Goal: Task Accomplishment & Management: Manage account settings

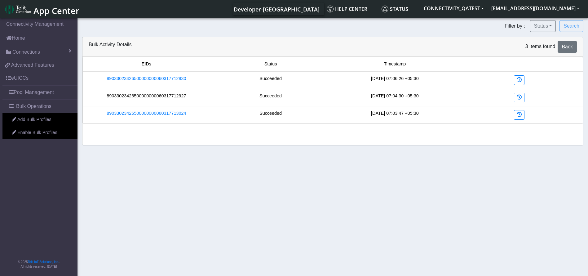
click at [176, 93] on link "89033023426500000000060317712927" at bounding box center [146, 96] width 79 height 7
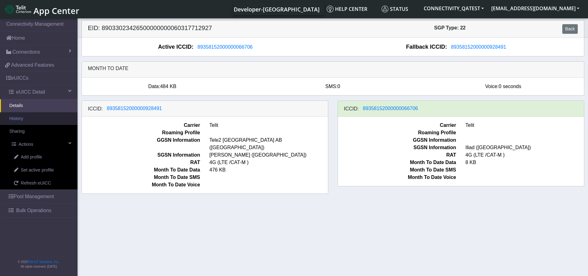
click at [18, 116] on link "History" at bounding box center [38, 118] width 77 height 13
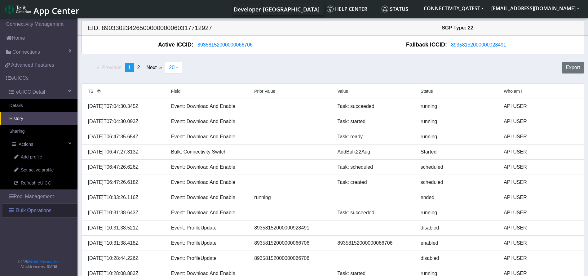
click at [36, 211] on span "Bulk Operations" at bounding box center [33, 210] width 35 height 7
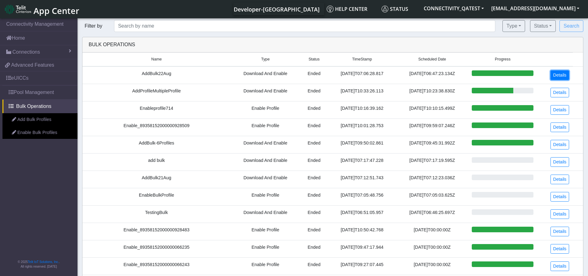
click at [552, 76] on link "Details" at bounding box center [560, 75] width 19 height 10
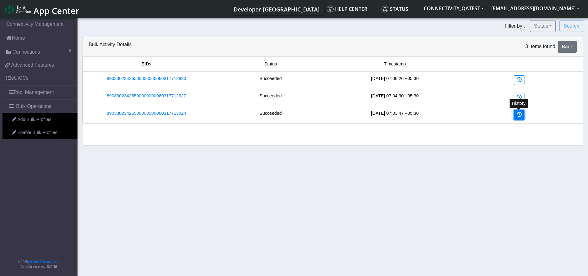
click at [518, 114] on icon at bounding box center [519, 114] width 5 height 5
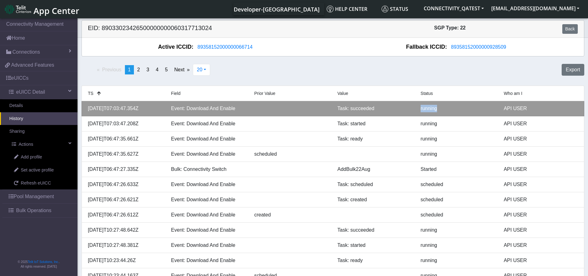
drag, startPoint x: 414, startPoint y: 108, endPoint x: 448, endPoint y: 108, distance: 33.8
click at [448, 108] on div "2025-08-22T07:03:47.354Z Event: Download And Enable Task: succeeded running API…" at bounding box center [332, 108] width 499 height 7
drag, startPoint x: 338, startPoint y: 109, endPoint x: 388, endPoint y: 109, distance: 50.2
click at [388, 109] on div "Task: succeeded" at bounding box center [374, 108] width 83 height 7
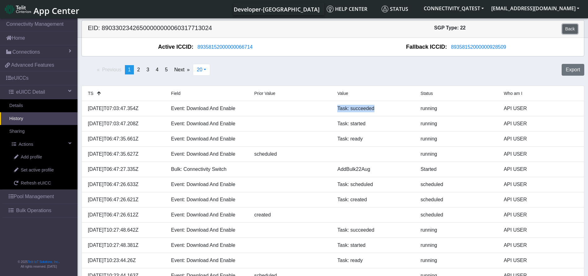
click at [570, 30] on link "Back" at bounding box center [569, 29] width 15 height 10
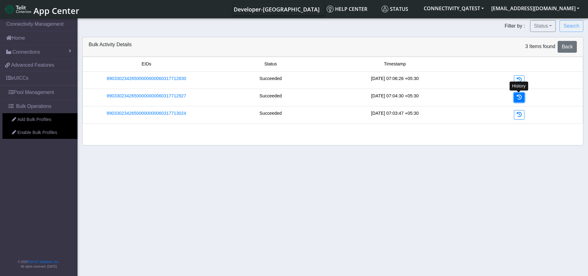
click at [521, 95] on icon at bounding box center [519, 97] width 5 height 5
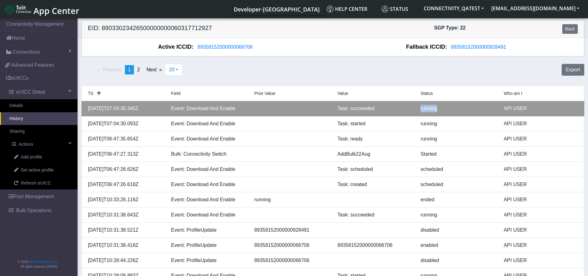
drag, startPoint x: 418, startPoint y: 106, endPoint x: 445, endPoint y: 106, distance: 27.0
click at [445, 106] on div "running" at bounding box center [457, 108] width 83 height 7
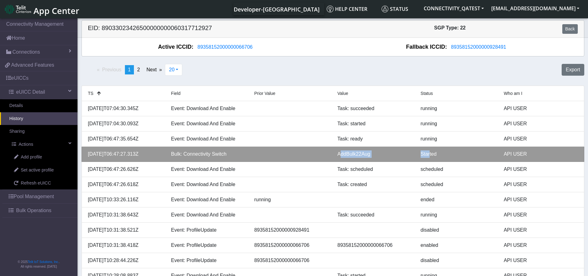
drag, startPoint x: 345, startPoint y: 153, endPoint x: 430, endPoint y: 149, distance: 84.7
click at [430, 149] on li "2025-08-22T06:47:27.313Z Bulk: Connectivity Switch AddBulk22Aug Started API USER" at bounding box center [333, 154] width 503 height 15
click at [409, 149] on li "2025-08-22T06:47:27.313Z Bulk: Connectivity Switch AddBulk22Aug Started API USER" at bounding box center [333, 154] width 503 height 15
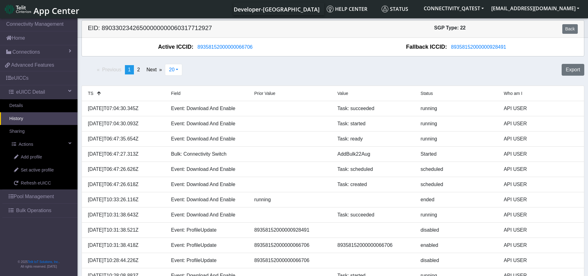
drag, startPoint x: 542, startPoint y: 61, endPoint x: 580, endPoint y: 15, distance: 59.6
click at [542, 60] on div "Previous page 1 / 2 You're on page 1 page 2 Next page 20 20 50 100 500 Export T…" at bounding box center [333, 246] width 503 height 380
click at [567, 24] on div "EID: 89033023426500000000060317712927 SGP Type: 22 Back" at bounding box center [332, 28] width 511 height 17
click at [572, 28] on link "Back" at bounding box center [569, 29] width 15 height 10
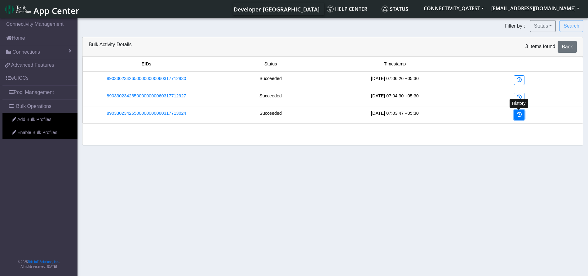
click at [518, 113] on icon at bounding box center [519, 114] width 5 height 5
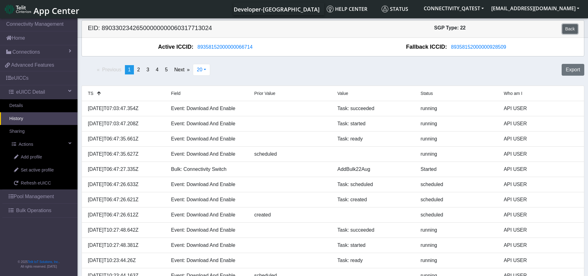
click at [575, 29] on link "Back" at bounding box center [569, 29] width 15 height 10
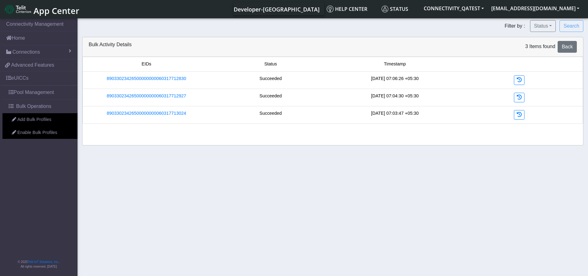
click at [525, 95] on div "History" at bounding box center [519, 98] width 124 height 10
click at [517, 95] on icon at bounding box center [519, 97] width 5 height 5
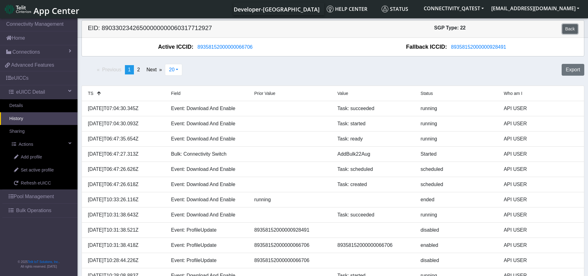
click at [570, 26] on link "Back" at bounding box center [569, 29] width 15 height 10
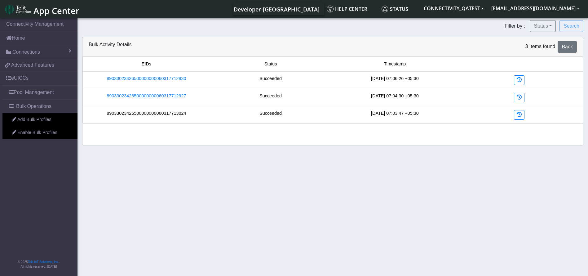
drag, startPoint x: 188, startPoint y: 112, endPoint x: 108, endPoint y: 114, distance: 80.0
click at [108, 114] on div "89033023426500000000060317713024" at bounding box center [146, 115] width 124 height 10
copy link "89033023426500000000060317713024"
drag, startPoint x: 210, startPoint y: 96, endPoint x: 91, endPoint y: 97, distance: 118.4
click at [91, 97] on div "89033023426500000000060317712927 Succeeded 2025-08-22 07:04:30 +05:30" at bounding box center [332, 98] width 497 height 10
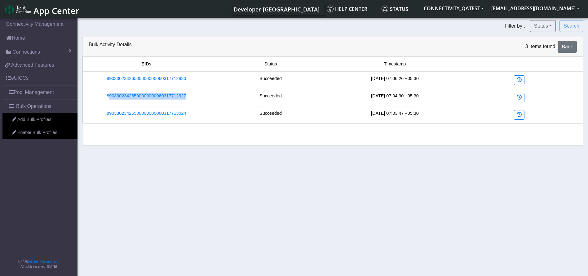
copy link "89033023426500000000060317712927"
click at [519, 115] on icon at bounding box center [519, 114] width 5 height 5
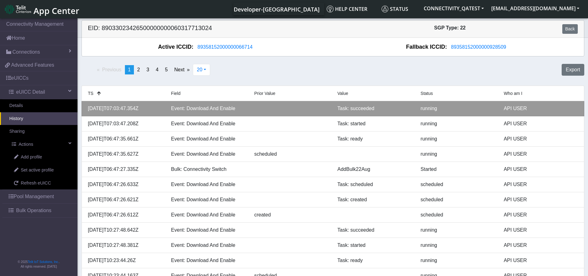
drag, startPoint x: 162, startPoint y: 108, endPoint x: 90, endPoint y: 108, distance: 71.6
click at [90, 108] on div "2025-08-22T07:03:47.354Z" at bounding box center [124, 108] width 83 height 7
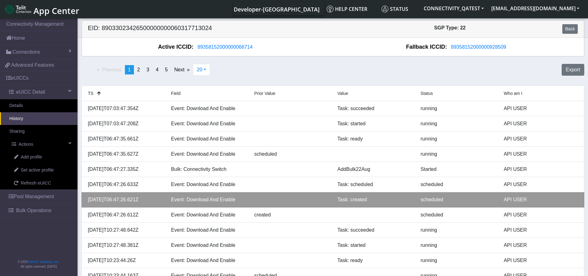
drag, startPoint x: 155, startPoint y: 199, endPoint x: 89, endPoint y: 198, distance: 66.6
click at [89, 198] on div "2025-08-22T06:47:26.621Z" at bounding box center [124, 199] width 83 height 7
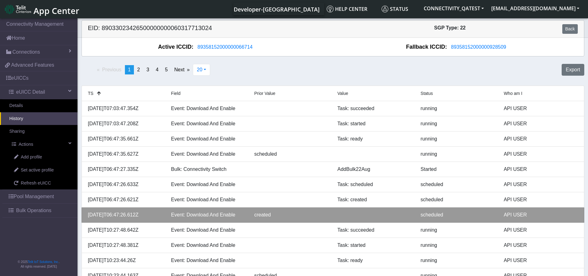
click at [149, 211] on div "2025-08-22T06:47:26.612Z" at bounding box center [124, 214] width 83 height 7
drag, startPoint x: 153, startPoint y: 212, endPoint x: 87, endPoint y: 214, distance: 66.7
click at [87, 214] on div "2025-08-22T06:47:26.612Z" at bounding box center [124, 214] width 83 height 7
copy div "2025-08-22T06:47:26.612Z"
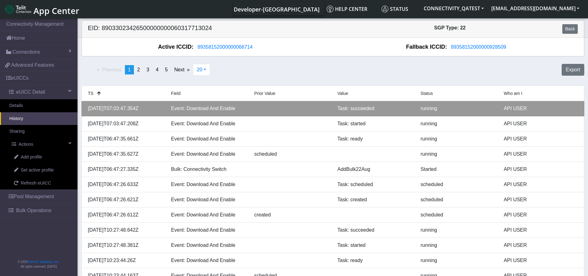
drag, startPoint x: 148, startPoint y: 108, endPoint x: 86, endPoint y: 107, distance: 62.0
click at [86, 107] on div "2025-08-22T07:03:47.354Z" at bounding box center [124, 108] width 83 height 7
copy div "2025-08-22T07:03:47.354Z"
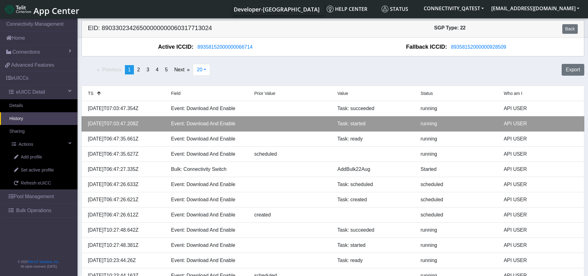
copy div "2025-08-22T07:03:47.354Z"
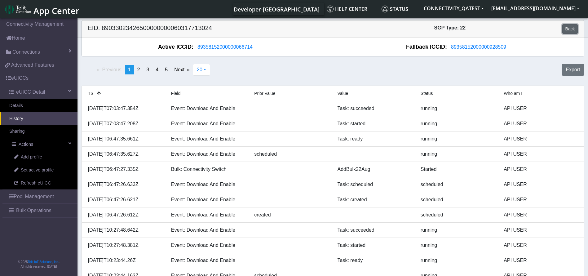
click at [573, 32] on link "Back" at bounding box center [569, 29] width 15 height 10
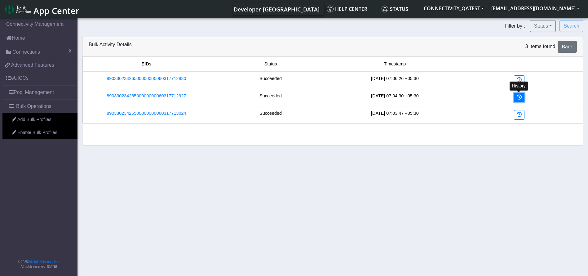
click at [521, 97] on icon at bounding box center [519, 97] width 5 height 5
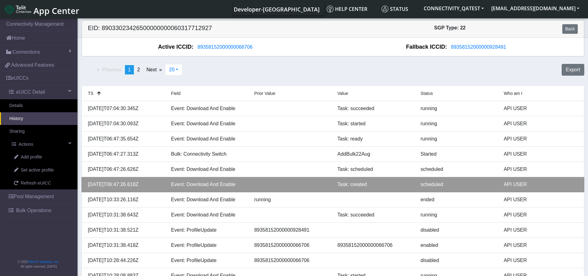
drag, startPoint x: 153, startPoint y: 184, endPoint x: 85, endPoint y: 189, distance: 68.7
click at [85, 189] on li "2025-08-22T06:47:26.618Z Event: Download And Enable Task: created scheduled API…" at bounding box center [333, 184] width 503 height 15
copy div "2025-08-22T06:47:26.618Z"
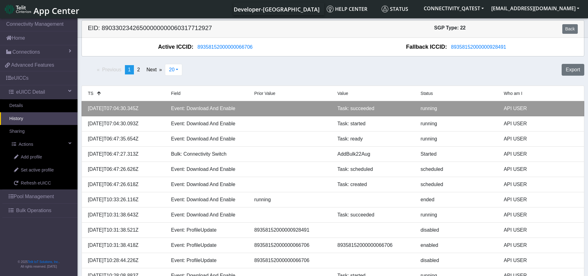
drag, startPoint x: 157, startPoint y: 109, endPoint x: 86, endPoint y: 109, distance: 70.4
click at [86, 109] on div "2025-08-22T07:04:30.345Z" at bounding box center [124, 108] width 83 height 7
copy div "2025-08-22T07:04:30.345Z"
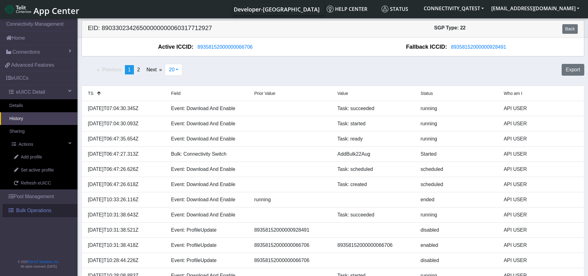
click at [48, 210] on span "Bulk Operations" at bounding box center [33, 210] width 35 height 7
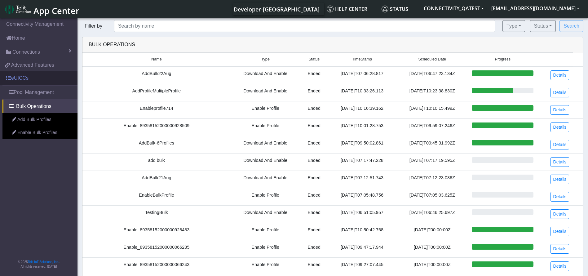
click at [21, 73] on link "eUICCs" at bounding box center [38, 78] width 77 height 14
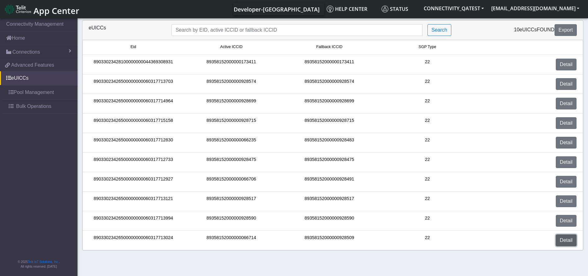
click at [569, 241] on link "Detail" at bounding box center [566, 240] width 21 height 12
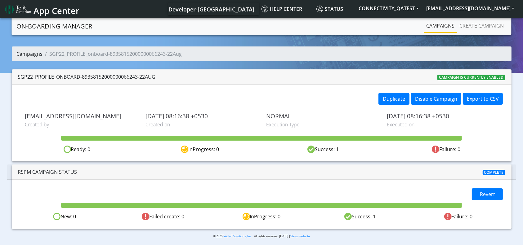
drag, startPoint x: 0, startPoint y: 0, endPoint x: 22, endPoint y: 54, distance: 58.7
click at [22, 54] on link "Campaigns" at bounding box center [30, 54] width 26 height 7
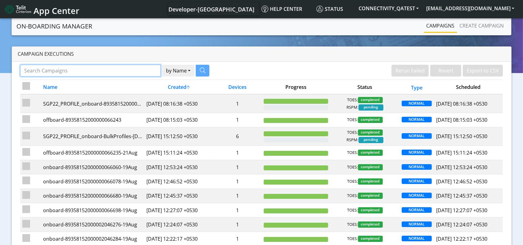
click at [51, 67] on input "Search Campaigns" at bounding box center [90, 71] width 141 height 12
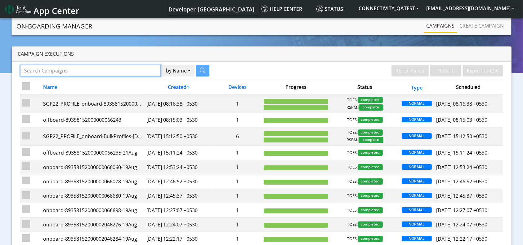
paste input "89011703324536928687"
type input "89011703324536928687"
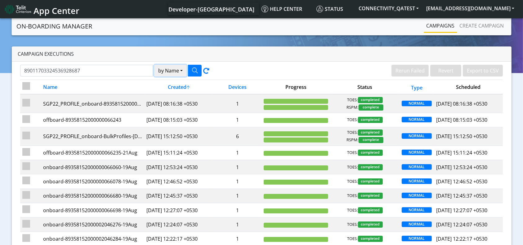
click at [175, 74] on button "by Name" at bounding box center [170, 71] width 33 height 12
click at [171, 97] on button "Device" at bounding box center [178, 95] width 49 height 10
click at [195, 68] on icon "button" at bounding box center [195, 71] width 6 height 6
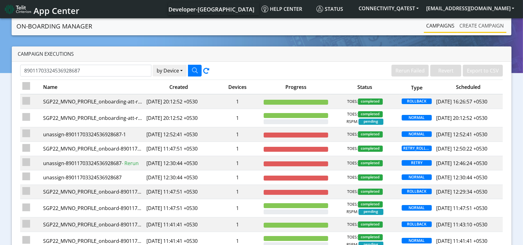
click at [479, 29] on link "Create campaign" at bounding box center [481, 26] width 49 height 12
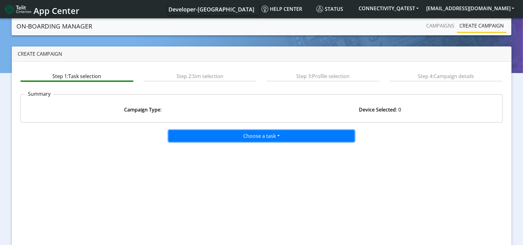
click at [258, 138] on button "Choose a task" at bounding box center [261, 136] width 186 height 12
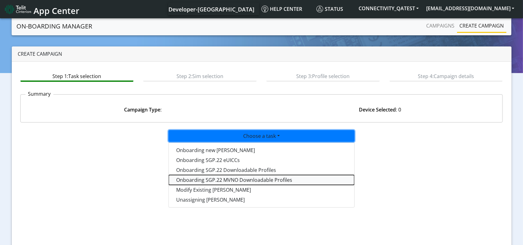
click at [230, 179] on tasksgp22mvnoprofile-dropdown "Onboarding SGP.22 MVNO Downloadable Profiles" at bounding box center [261, 180] width 185 height 10
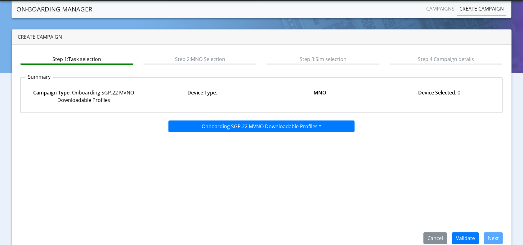
scroll to position [27, 0]
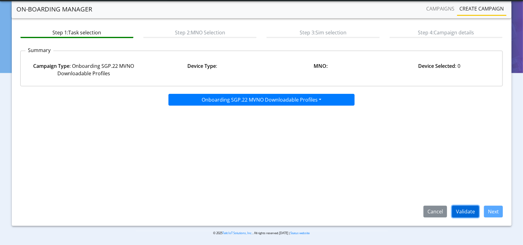
click at [461, 212] on button "Validate" at bounding box center [465, 212] width 27 height 12
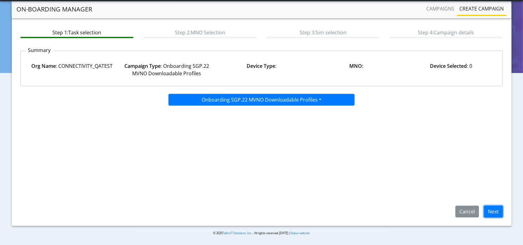
click at [491, 210] on button "Next" at bounding box center [493, 212] width 19 height 12
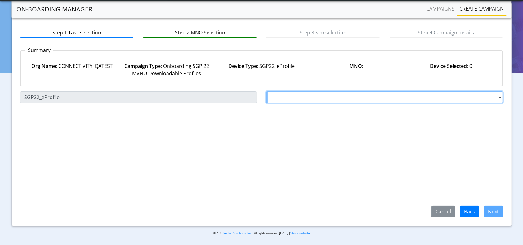
click at [337, 103] on select "Choose a MNO TELIT AT&T Wireless FutureProfile NLT-Brazil AT&T JASPER SGP22" at bounding box center [384, 97] width 237 height 12
select select "1.3.5.6.7"
click at [266, 98] on select "Choose a MNO TELIT AT&T Wireless FutureProfile NLT-Brazil AT&T JASPER SGP22" at bounding box center [384, 97] width 237 height 12
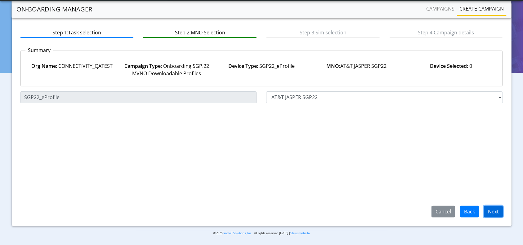
click at [496, 212] on button "Next" at bounding box center [493, 212] width 19 height 12
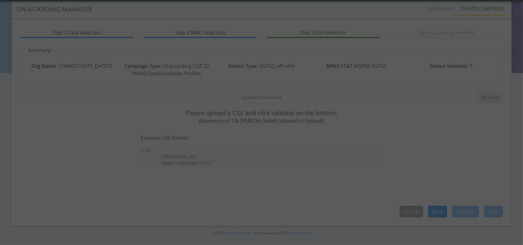
click at [255, 105] on div at bounding box center [261, 122] width 523 height 245
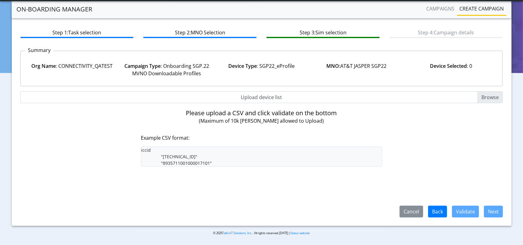
click at [255, 103] on input "Upload device list" at bounding box center [261, 97] width 483 height 12
type input "C:\fakepath\Dev_LiveSim_AT&T_89011703324536928687.csv"
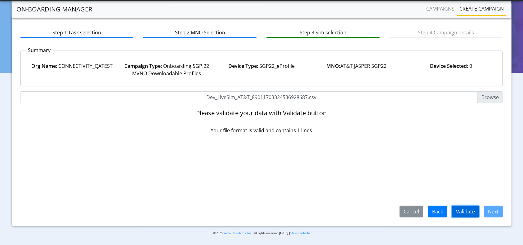
click at [474, 211] on button "Validate" at bounding box center [465, 212] width 27 height 12
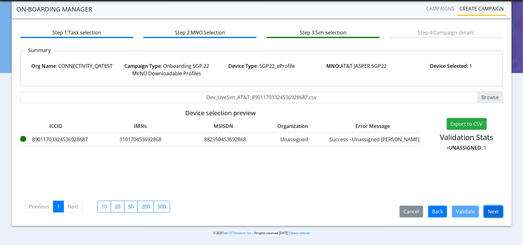
click at [491, 211] on button "Next" at bounding box center [493, 212] width 19 height 12
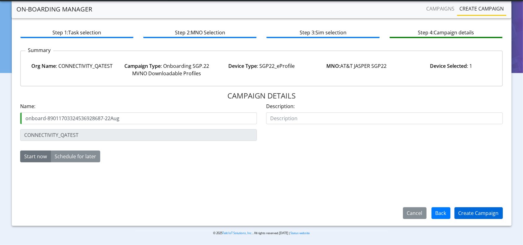
type input "onboard-89011703324536928687-22Aug"
click at [464, 212] on button "Create Campaign" at bounding box center [478, 213] width 48 height 12
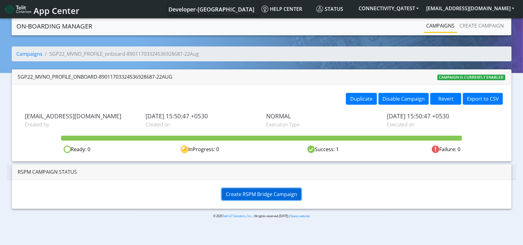
click at [263, 190] on button "Create RSPM Bridge Campaign" at bounding box center [261, 194] width 79 height 12
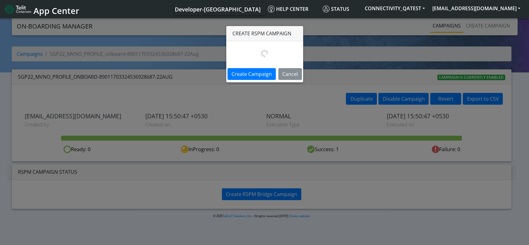
select select
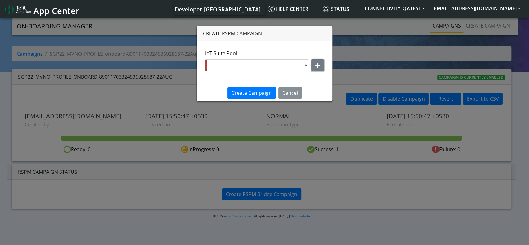
click at [320, 68] on button "button" at bounding box center [318, 66] width 12 height 12
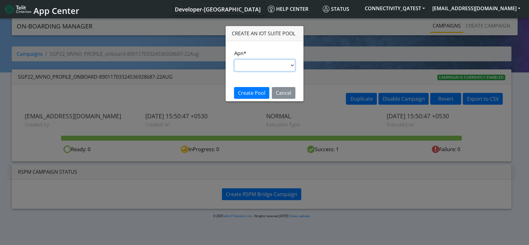
click at [283, 67] on select "s.test [DOMAIN_NAME] [DOMAIN_NAME] [DOMAIN_NAME] [DOMAIN_NAME] [DOMAIN_NAME] im…" at bounding box center [264, 66] width 61 height 12
select select "35756450-83e5-11ef-ac98-001f6f2892bc"
click at [234, 60] on select "s.test [DOMAIN_NAME] [DOMAIN_NAME] [DOMAIN_NAME] [DOMAIN_NAME] [DOMAIN_NAME] im…" at bounding box center [264, 66] width 61 height 12
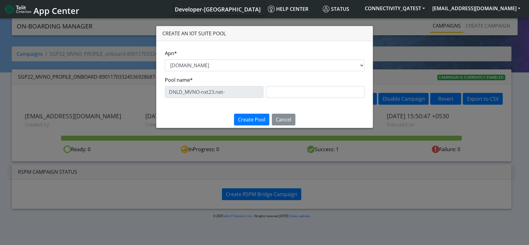
click at [285, 85] on div "Pool name* DNLD_MVNO-nxt23.net-" at bounding box center [265, 87] width 200 height 22
click at [280, 93] on input "text" at bounding box center [315, 92] width 99 height 12
click at [215, 93] on div "DNLD_MVNO-nxt23.net- [DATE]" at bounding box center [265, 92] width 200 height 12
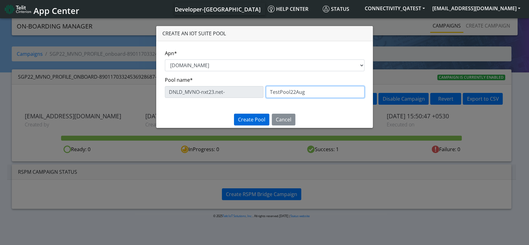
type input "TestPool22Aug"
click at [253, 123] on button "Create Pool" at bounding box center [251, 120] width 35 height 12
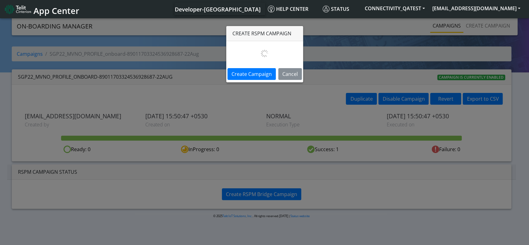
select select "f4e5d2f3-3bbe-4e76-838d-d148bf3f024c"
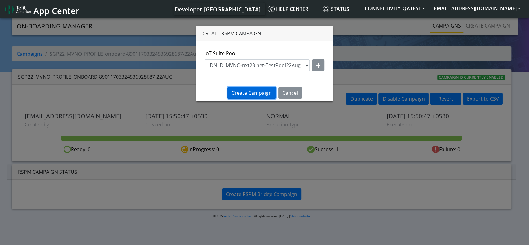
click at [259, 97] on button "Create Campaign" at bounding box center [252, 93] width 48 height 12
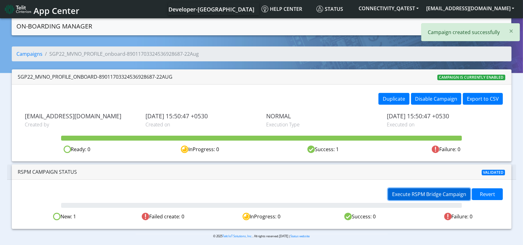
click at [427, 189] on button "Execute RSPM Bridge Campaign" at bounding box center [429, 194] width 82 height 12
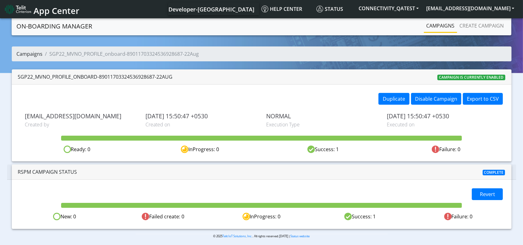
click at [32, 56] on link "Campaigns" at bounding box center [30, 54] width 26 height 7
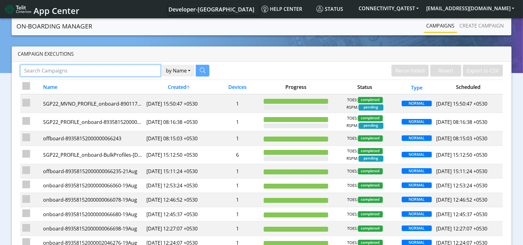
click at [104, 71] on input "Search Campaigns" at bounding box center [90, 71] width 141 height 12
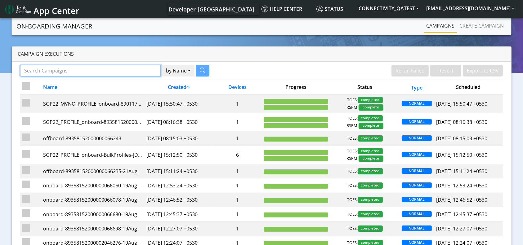
paste input "89358152000000066235"
type input "89358152000000066235"
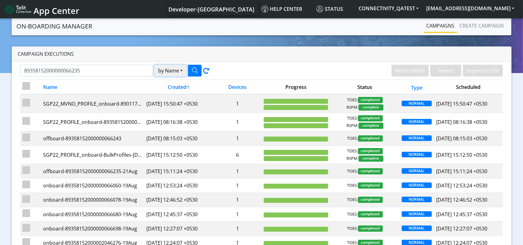
click at [169, 66] on button "by Name" at bounding box center [170, 71] width 33 height 12
click at [172, 95] on button "Device" at bounding box center [178, 95] width 49 height 10
click at [189, 70] on button "button" at bounding box center [195, 71] width 14 height 12
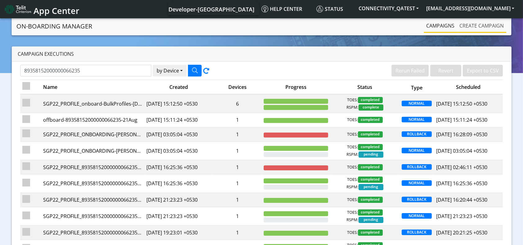
click at [481, 23] on link "Create campaign" at bounding box center [481, 26] width 49 height 12
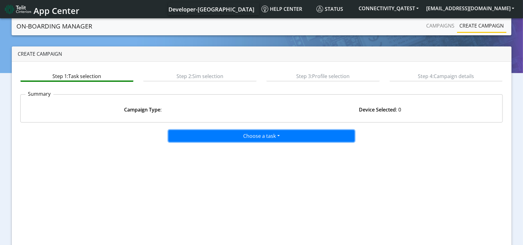
click at [266, 138] on button "Choose a task" at bounding box center [261, 136] width 186 height 12
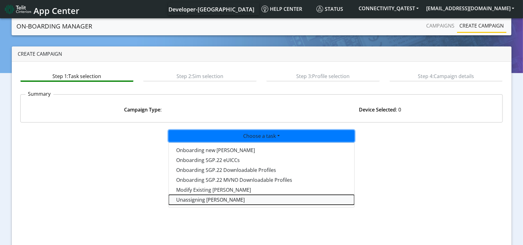
click at [227, 200] on taskunassign-dropdown "Unassigning SIMs" at bounding box center [261, 200] width 185 height 10
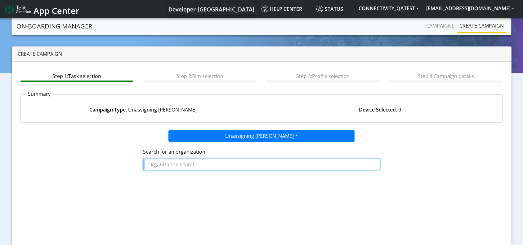
click at [195, 163] on input "text" at bounding box center [261, 165] width 237 height 12
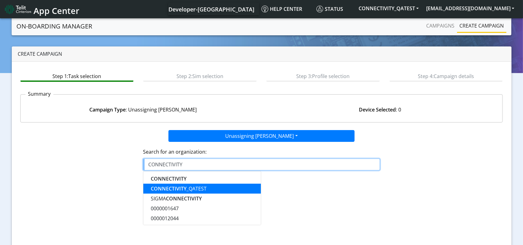
click at [203, 185] on ngb-highlight "CONNECTIVITY _QATEST" at bounding box center [179, 188] width 56 height 7
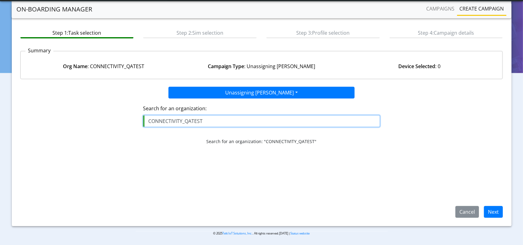
scroll to position [27, 0]
type input "CONNECTIVITY_QATEST"
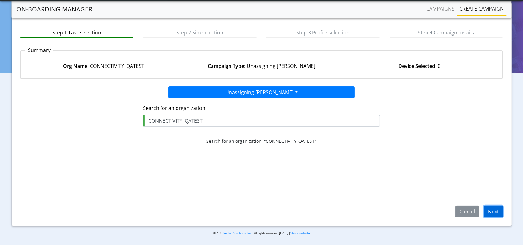
click at [493, 210] on button "Next" at bounding box center [493, 212] width 19 height 12
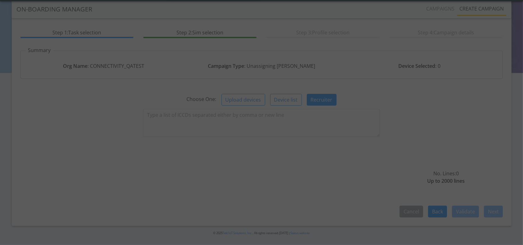
click at [230, 120] on div at bounding box center [261, 122] width 523 height 245
click at [228, 118] on div at bounding box center [261, 122] width 523 height 245
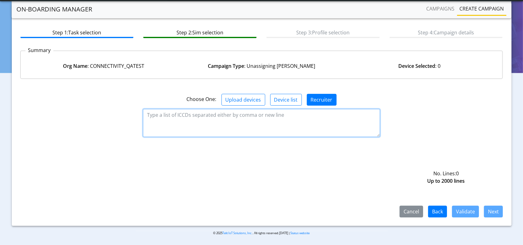
click at [223, 117] on textarea at bounding box center [261, 123] width 237 height 28
paste textarea "89358152000000066235"
type textarea "89358152000000066235"
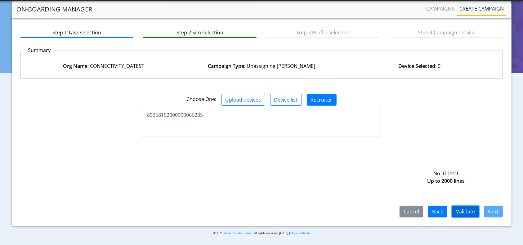
click at [467, 210] on button "Validate" at bounding box center [465, 212] width 27 height 12
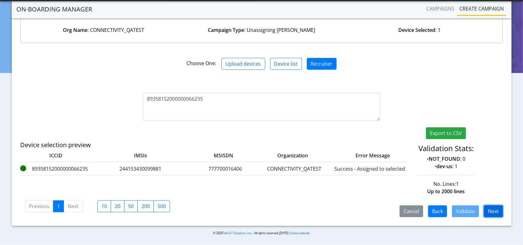
click at [496, 215] on button "Next" at bounding box center [493, 212] width 19 height 12
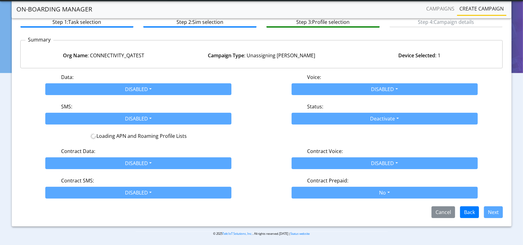
scroll to position [51, 0]
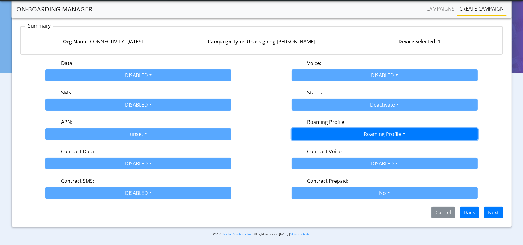
click at [348, 135] on button "Roaming Profile" at bounding box center [384, 134] width 186 height 12
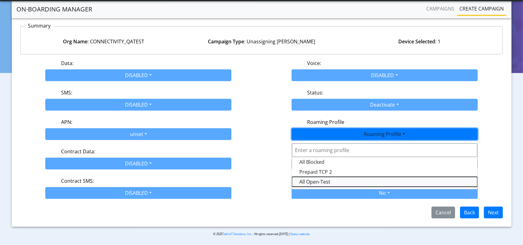
click at [325, 184] on Profile-dropdown "All Open-Test" at bounding box center [384, 182] width 185 height 10
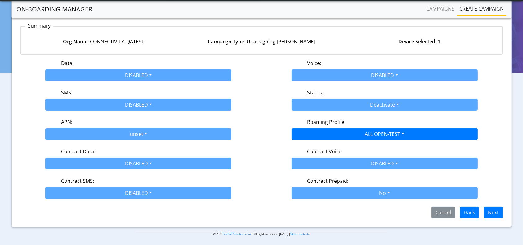
click at [500, 219] on div "Step 1: Task selection Step 2: Sim selection Step 3: Profile selection Step 4: …" at bounding box center [261, 109] width 499 height 233
click at [496, 213] on button "Next" at bounding box center [493, 213] width 19 height 12
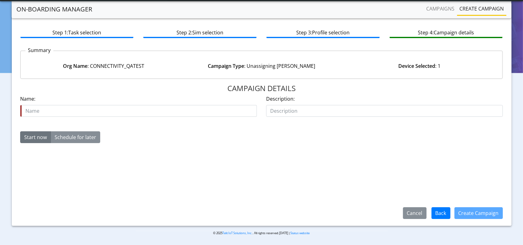
scroll to position [27, 0]
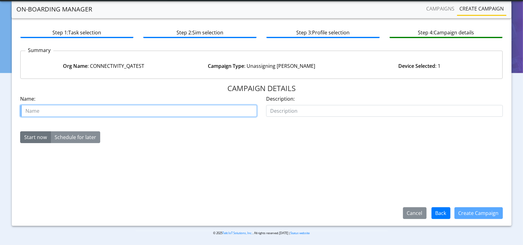
click at [64, 112] on input "text" at bounding box center [138, 111] width 237 height 12
paste input "89358152000000066235"
type input "offboard-89358152000000066235-Aug22"
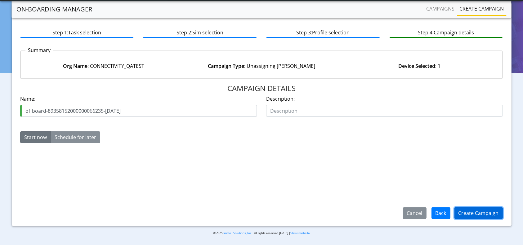
click at [471, 216] on button "Create Campaign" at bounding box center [478, 213] width 48 height 12
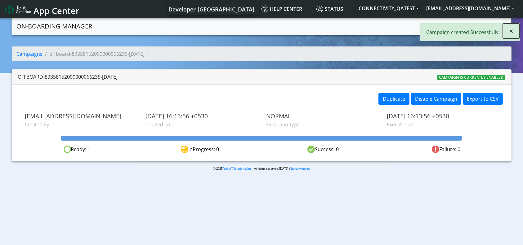
click at [514, 29] on button "×" at bounding box center [510, 31] width 17 height 15
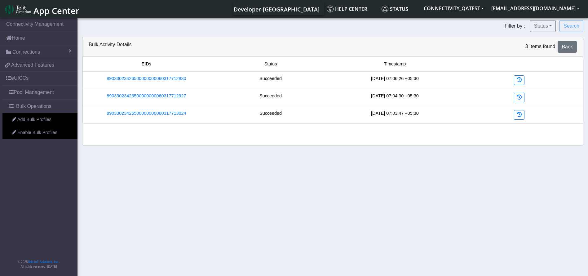
click at [25, 48] on link "Connections" at bounding box center [38, 52] width 77 height 14
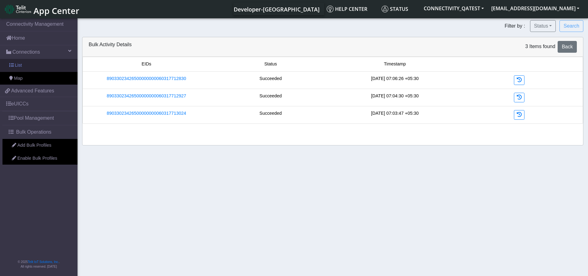
click at [46, 65] on link "List" at bounding box center [38, 65] width 77 height 13
click at [27, 65] on link "List" at bounding box center [38, 65] width 77 height 13
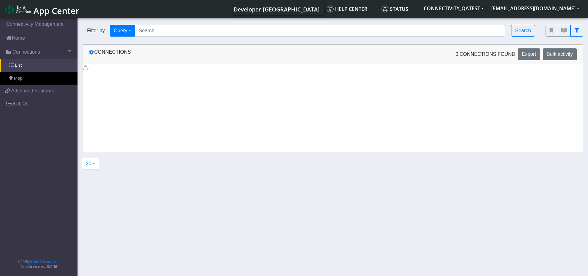
click at [10, 64] on span at bounding box center [11, 65] width 4 height 4
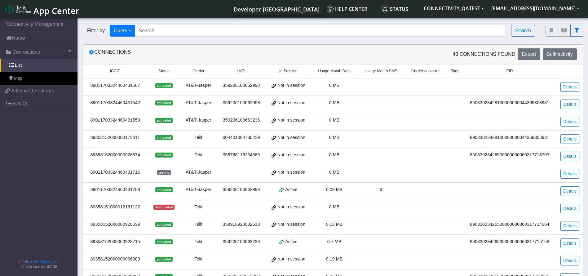
click at [158, 21] on div "Filter by Query Query In Session Not connected Country Operator Search" at bounding box center [308, 30] width 463 height 21
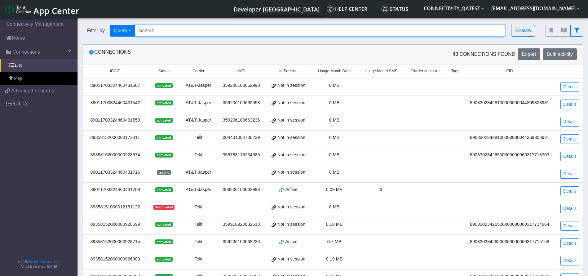
click at [152, 37] on div "Filter by Query Query In Session Not connected Country Operator Search" at bounding box center [308, 30] width 463 height 21
paste input "89011703324536928687"
type input "89011703324536928687"
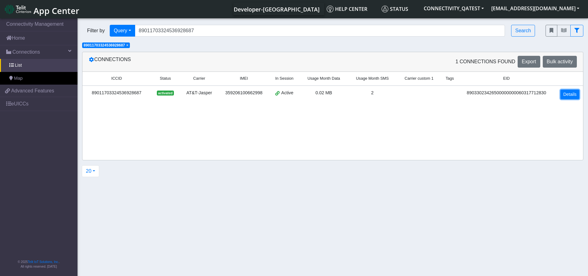
click at [567, 95] on link "Details" at bounding box center [569, 95] width 19 height 10
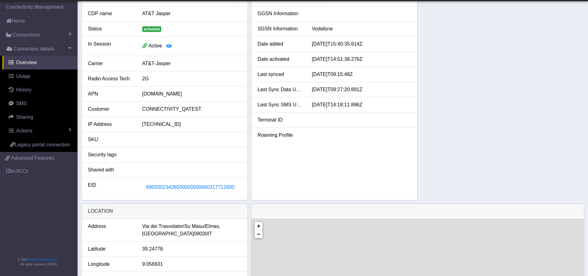
scroll to position [93, 0]
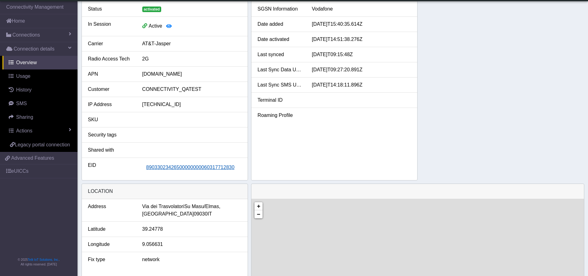
click at [207, 170] on span "89033023426500000000060317712830" at bounding box center [190, 167] width 88 height 5
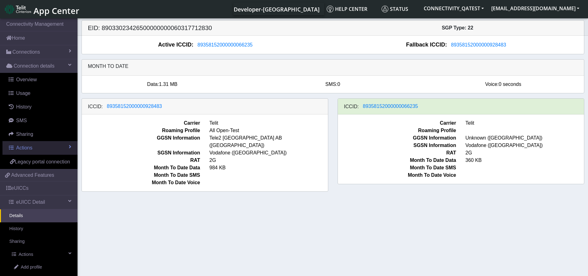
click at [45, 146] on link "Actions" at bounding box center [39, 148] width 75 height 14
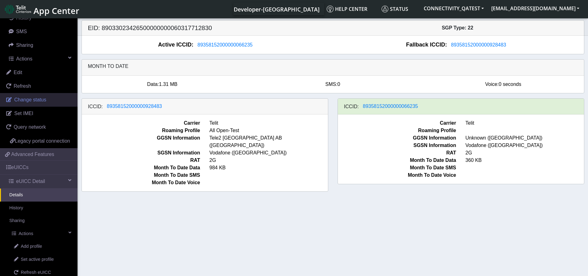
scroll to position [149, 0]
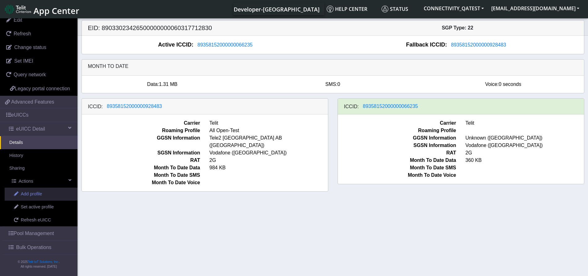
click at [30, 198] on link "Add profile" at bounding box center [41, 194] width 73 height 13
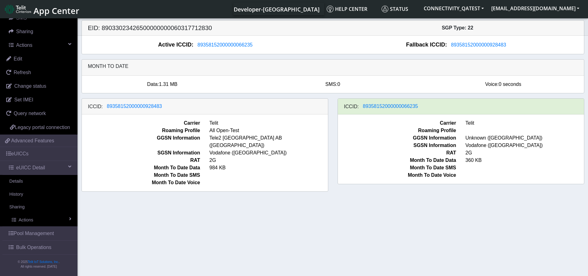
scroll to position [110, 0]
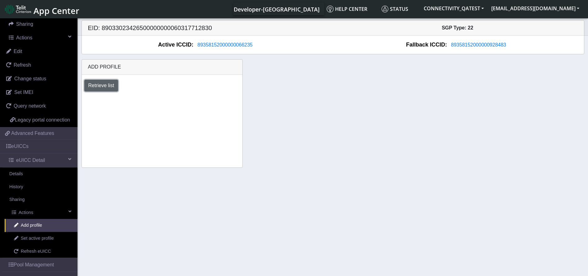
click at [104, 85] on button "Retrieve list" at bounding box center [101, 86] width 34 height 12
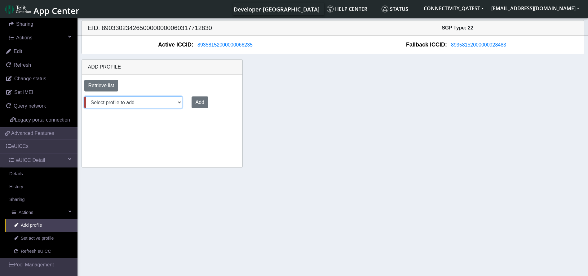
click at [164, 104] on select "Select profile to add Aug06_DNLD_RASHMI (available: 0) JewelLiveTest (available…" at bounding box center [133, 102] width 98 height 12
select select "f4e5d2f3-3bbe-4e76-838d-d148bf3f024c"
click at [84, 96] on select "Select profile to add Aug06_DNLD_RASHMI (available: 0) JewelLiveTest (available…" at bounding box center [133, 102] width 98 height 12
click at [199, 102] on button "Add" at bounding box center [198, 102] width 17 height 12
select select "f4e5d2f3-3bbe-4e76-838d-d148bf3f024c"
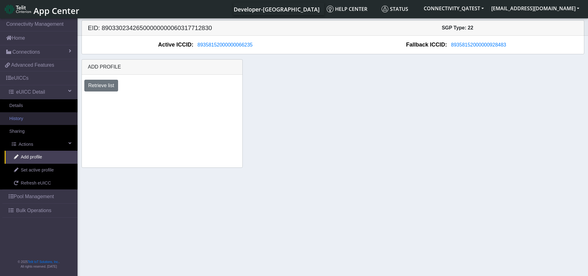
click at [45, 116] on link "History" at bounding box center [38, 118] width 77 height 13
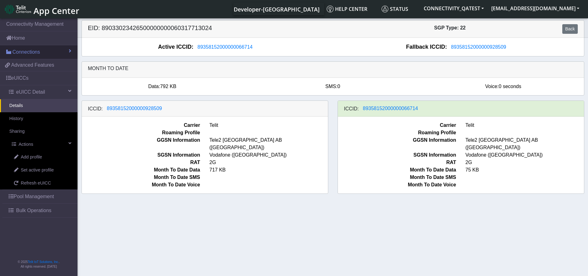
click at [35, 53] on span "Connections" at bounding box center [26, 51] width 28 height 7
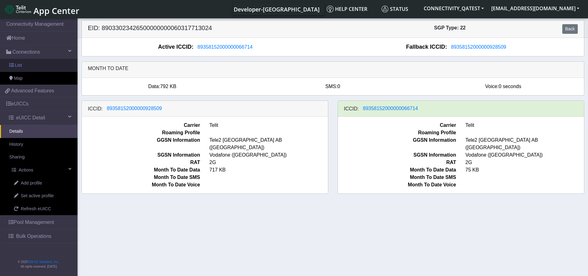
click at [27, 62] on link "List" at bounding box center [38, 65] width 77 height 13
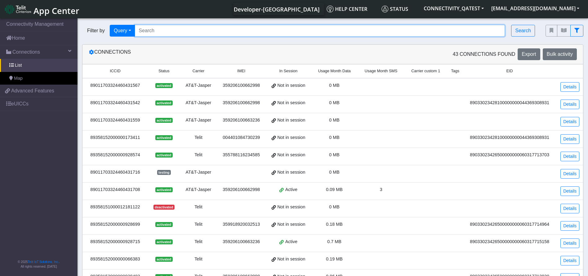
click at [197, 25] on input "Search..." at bounding box center [320, 31] width 370 height 12
paste input "89358152000000066235"
type input "89358152000000066235"
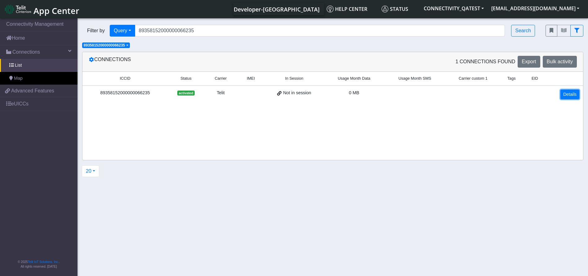
click at [568, 91] on link "Details" at bounding box center [569, 95] width 19 height 10
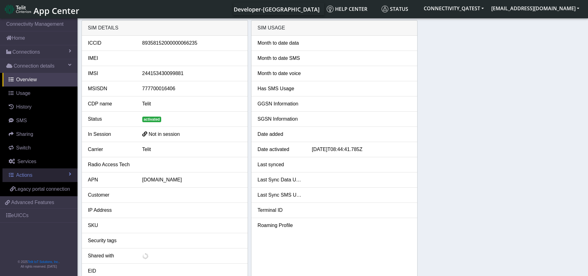
click at [48, 179] on link "Actions" at bounding box center [39, 175] width 75 height 14
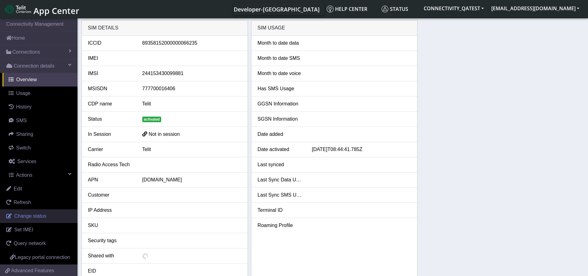
click at [28, 215] on span "Change status" at bounding box center [30, 215] width 32 height 5
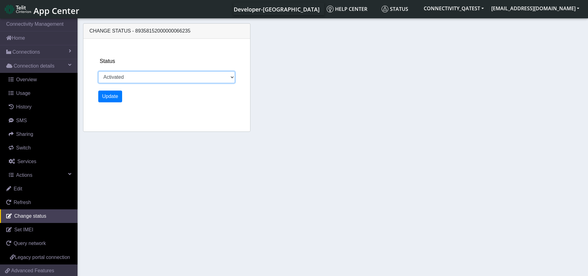
click at [134, 75] on select "Activated Deactivated Blocked" at bounding box center [166, 77] width 137 height 12
select select "blocked"
click at [98, 71] on select "Activated Deactivated Blocked" at bounding box center [166, 77] width 137 height 12
click at [119, 100] on button "Update" at bounding box center [110, 97] width 24 height 12
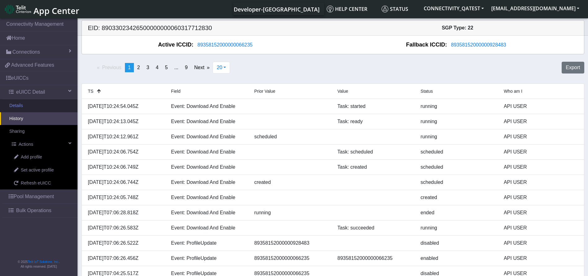
click at [24, 103] on link "Details" at bounding box center [38, 105] width 77 height 13
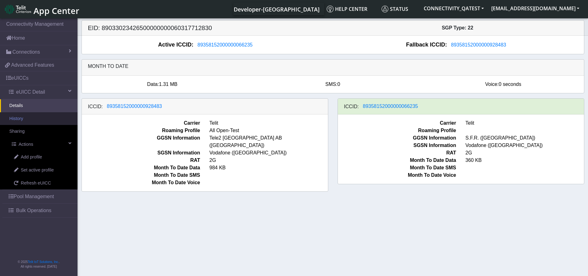
click at [31, 120] on link "History" at bounding box center [38, 118] width 77 height 13
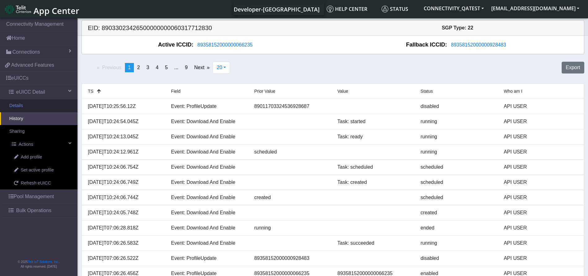
click at [42, 106] on link "Details" at bounding box center [38, 105] width 77 height 13
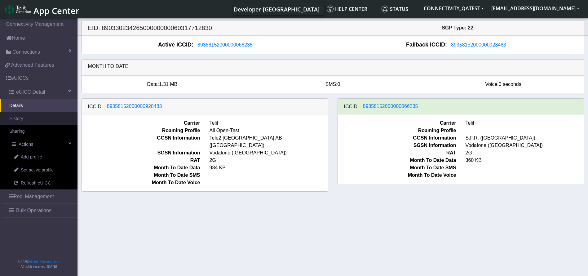
click at [34, 117] on link "History" at bounding box center [38, 118] width 77 height 13
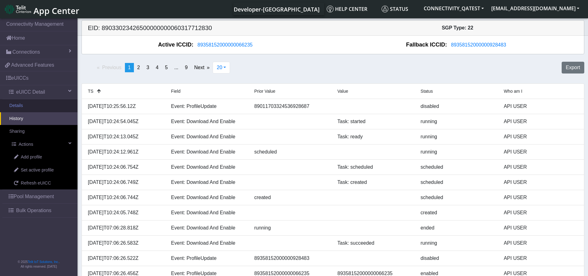
click at [41, 107] on link "Details" at bounding box center [38, 105] width 77 height 13
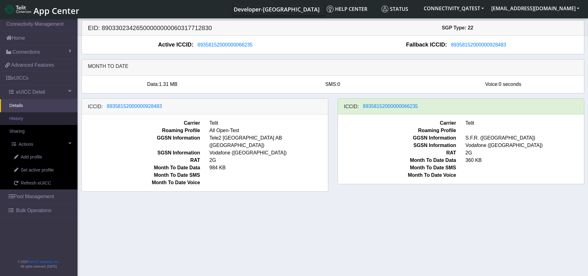
click at [42, 121] on link "History" at bounding box center [38, 118] width 77 height 13
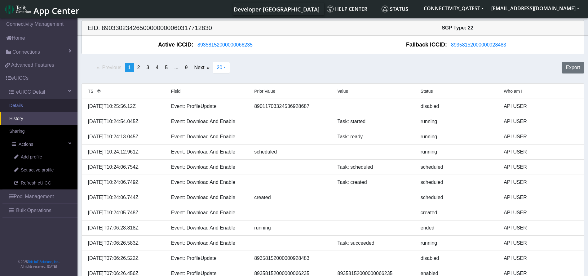
click at [43, 105] on link "Details" at bounding box center [38, 105] width 77 height 13
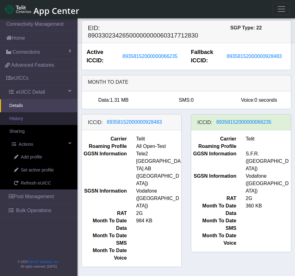
click at [34, 125] on link "History" at bounding box center [38, 118] width 77 height 13
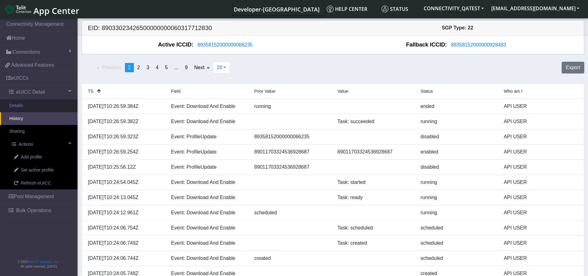
click at [44, 112] on link "Details" at bounding box center [38, 105] width 77 height 13
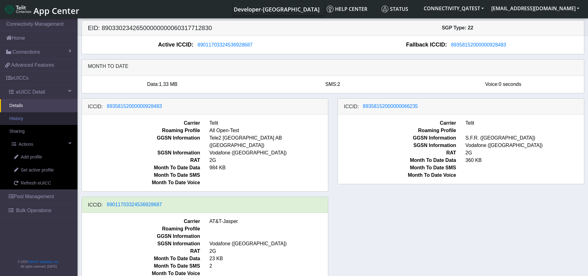
click at [37, 117] on link "History" at bounding box center [38, 118] width 77 height 13
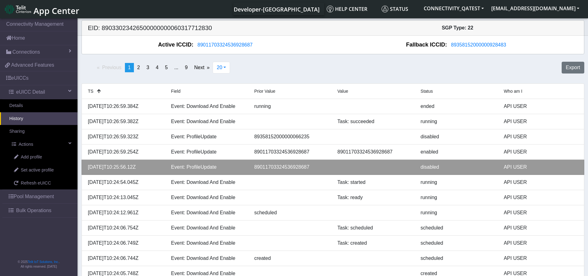
click at [140, 166] on div "[DATE]T10:25:56.12Z" at bounding box center [124, 166] width 83 height 7
drag, startPoint x: 143, startPoint y: 166, endPoint x: 84, endPoint y: 164, distance: 58.9
click at [84, 164] on div "[DATE]T10:25:56.12Z" at bounding box center [124, 166] width 83 height 7
copy div "[DATE]T10:25:56.12Z"
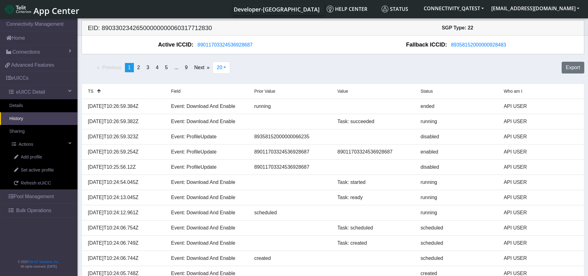
click at [184, 26] on h5 "EID: 89033023426500000000060317712830" at bounding box center [208, 27] width 250 height 7
copy h5 "89033023426500000000060317712830"
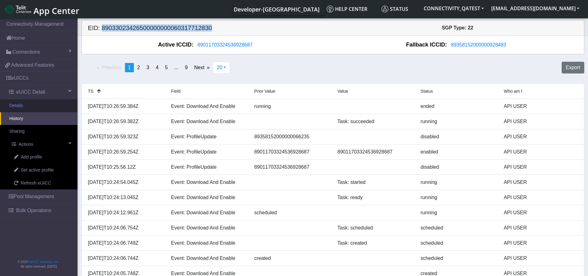
click at [42, 108] on link "Details" at bounding box center [38, 105] width 77 height 13
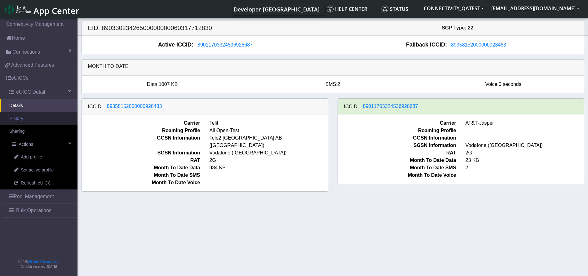
click at [19, 122] on link "History" at bounding box center [38, 118] width 77 height 13
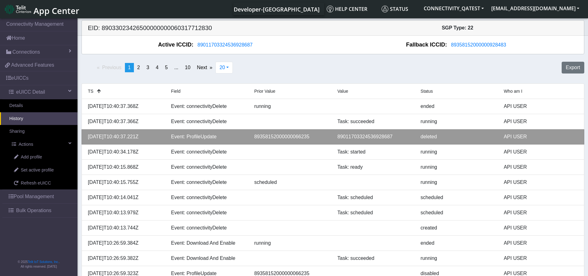
click at [297, 136] on div "89358152000000066235" at bounding box center [291, 136] width 83 height 7
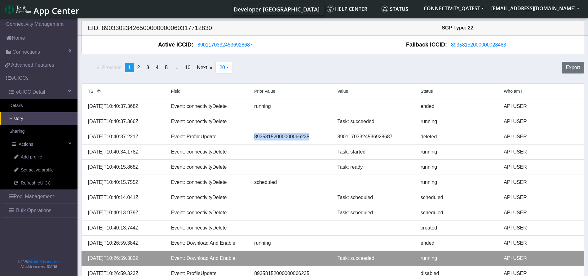
copy div "89358152000000066235"
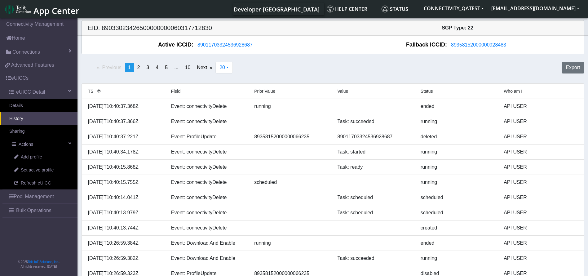
drag, startPoint x: 179, startPoint y: 32, endPoint x: 181, endPoint y: 26, distance: 6.4
click at [180, 28] on h5 "EID: 89033023426500000000060317712830" at bounding box center [208, 27] width 250 height 7
click at [181, 24] on h5 "EID: 89033023426500000000060317712830" at bounding box center [208, 27] width 250 height 7
copy h5 "89033023426500000000060317712830"
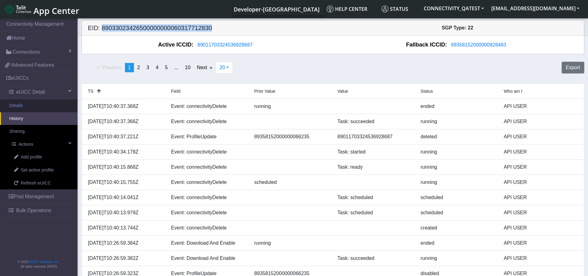
click at [30, 101] on link "Details" at bounding box center [38, 105] width 77 height 13
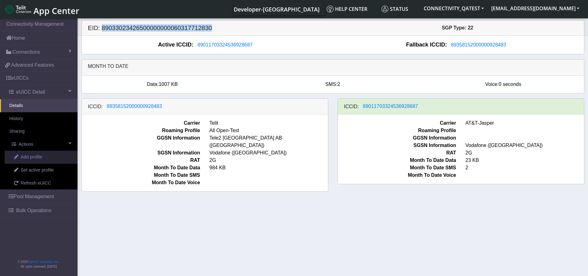
click at [38, 160] on span "Add profile" at bounding box center [31, 157] width 21 height 7
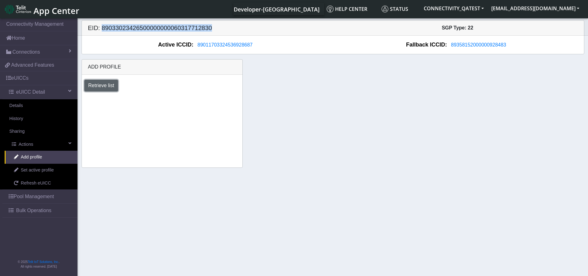
click at [104, 84] on button "Retrieve list" at bounding box center [101, 86] width 34 height 12
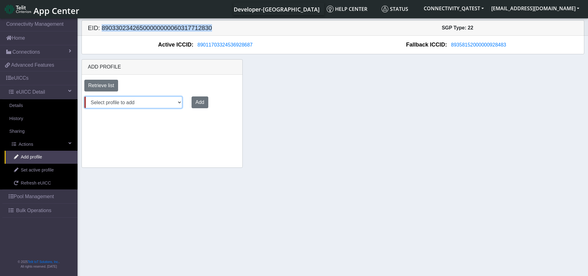
click at [137, 100] on select "Select profile to add Aug06_DNLD_RASHMI (available: 0) JewelLiveTest (available…" at bounding box center [133, 102] width 98 height 12
select select "acfbdf7f-8646-47b6-9cbb-4cc548976eeb"
click at [84, 96] on select "Select profile to add Aug06_DNLD_RASHMI (available: 0) JewelLiveTest (available…" at bounding box center [133, 102] width 98 height 12
click at [195, 102] on button "Add" at bounding box center [198, 102] width 17 height 12
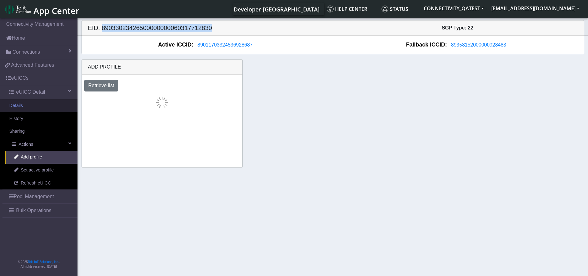
select select "acfbdf7f-8646-47b6-9cbb-4cc548976eeb"
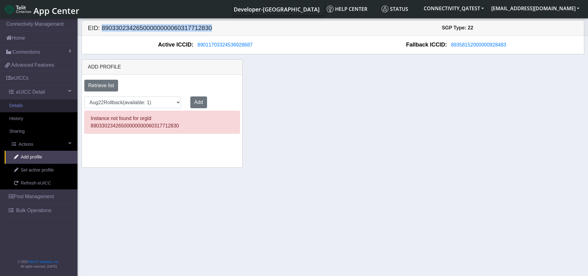
click at [34, 107] on link "Details" at bounding box center [38, 105] width 77 height 13
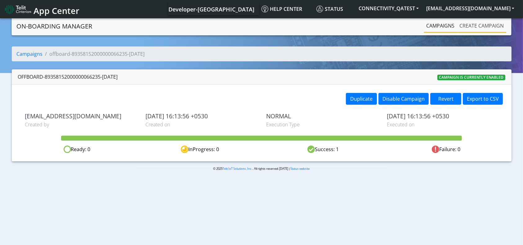
click at [481, 26] on link "Create campaign" at bounding box center [481, 26] width 49 height 12
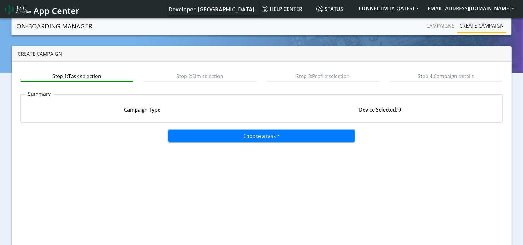
click at [263, 139] on button "Choose a task" at bounding box center [261, 136] width 186 height 12
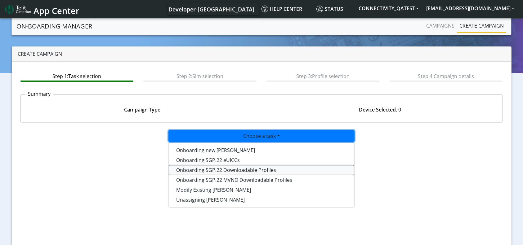
click at [252, 168] on tasksgp22profile-dropdown "Onboarding SGP.22 Downloadable Profiles" at bounding box center [261, 170] width 185 height 10
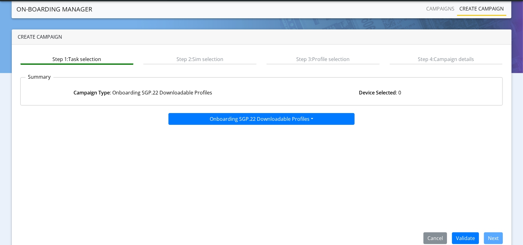
scroll to position [27, 0]
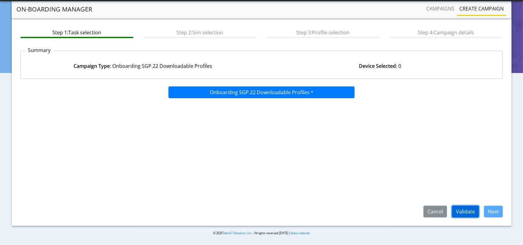
click at [467, 215] on button "Validate" at bounding box center [465, 212] width 27 height 12
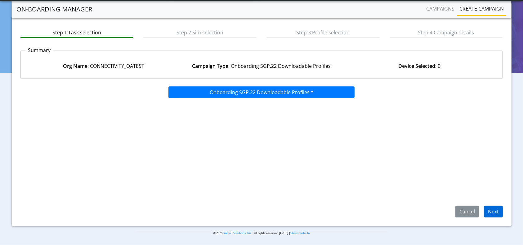
drag, startPoint x: 503, startPoint y: 207, endPoint x: 500, endPoint y: 210, distance: 4.8
click at [501, 209] on div "Cancel Next" at bounding box center [476, 212] width 62 height 12
click at [498, 212] on button "Next" at bounding box center [493, 212] width 19 height 12
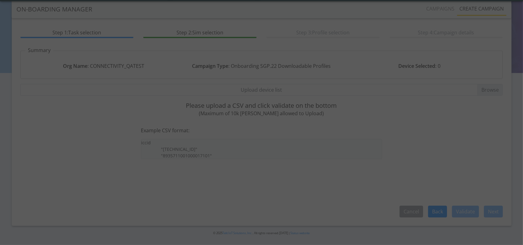
click at [215, 91] on div at bounding box center [261, 122] width 523 height 245
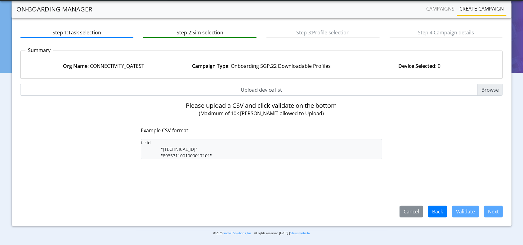
click at [280, 93] on input "Upload device list" at bounding box center [261, 90] width 483 height 12
type input "C:\fakepath\Dev_LiveSim_89358152000000066235.csv"
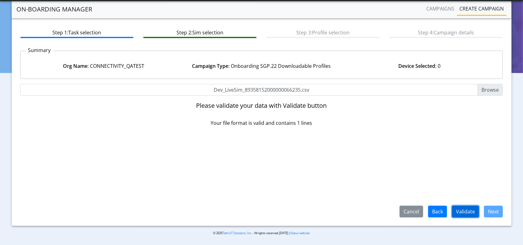
click at [456, 211] on button "Validate" at bounding box center [465, 212] width 27 height 12
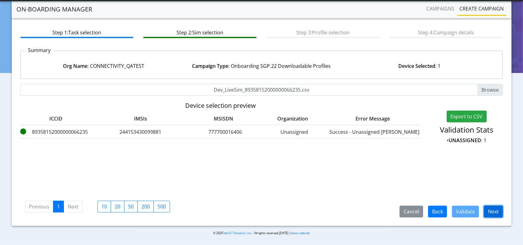
click at [487, 211] on button "Next" at bounding box center [493, 212] width 19 height 12
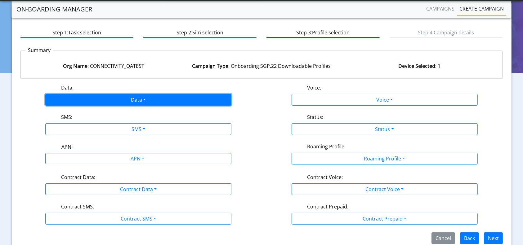
click at [146, 99] on button "Data" at bounding box center [138, 100] width 186 height 12
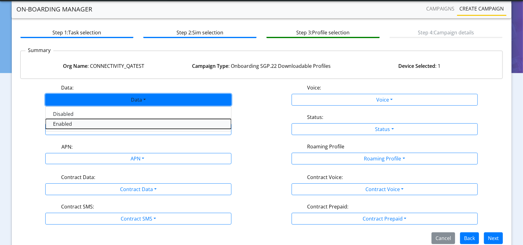
click at [87, 122] on button "Enabled" at bounding box center [138, 124] width 185 height 10
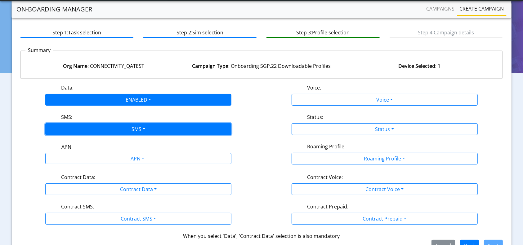
click at [109, 130] on button "SMS" at bounding box center [138, 129] width 186 height 12
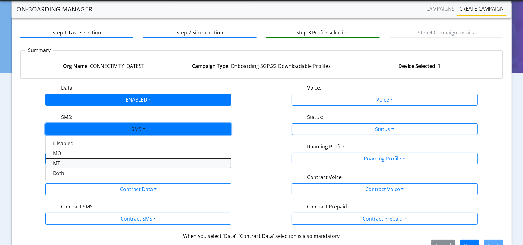
click at [72, 167] on button "MT" at bounding box center [138, 163] width 185 height 10
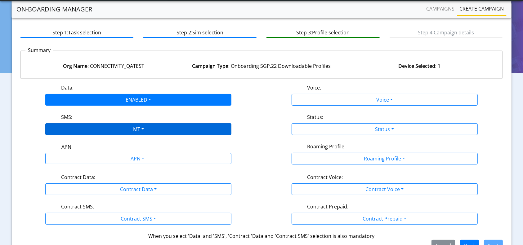
drag, startPoint x: 102, startPoint y: 137, endPoint x: 106, endPoint y: 125, distance: 12.3
click at [103, 134] on div "Data: ENABLED Disabled Enabled Voice: Voice Disabled Enabled SMS: MT Disabled M…" at bounding box center [261, 168] width 483 height 168
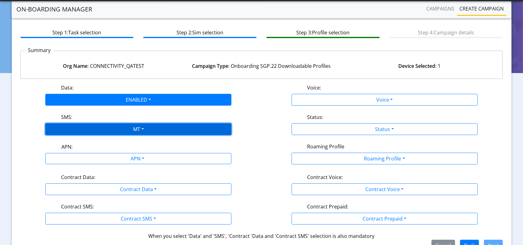
drag, startPoint x: 108, startPoint y: 127, endPoint x: 92, endPoint y: 155, distance: 32.5
click at [107, 127] on button "MT" at bounding box center [138, 129] width 186 height 12
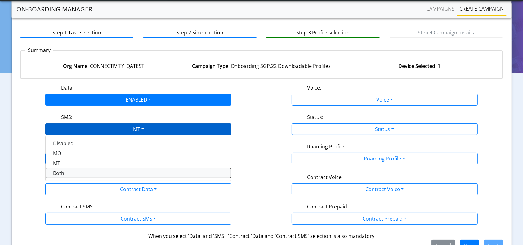
click at [64, 170] on button "Both" at bounding box center [138, 173] width 185 height 10
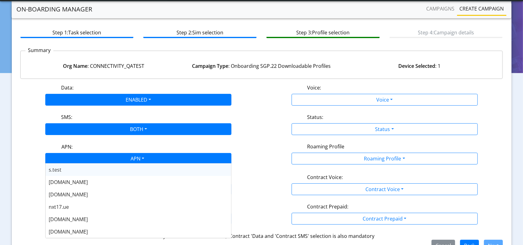
click at [92, 161] on div "APN" at bounding box center [136, 159] width 197 height 12
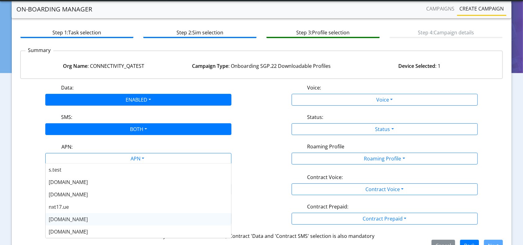
scroll to position [50, 0]
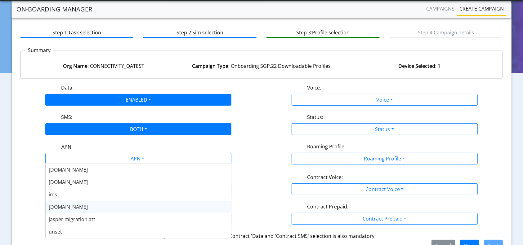
click at [70, 204] on span "nxt23.net" at bounding box center [68, 207] width 39 height 7
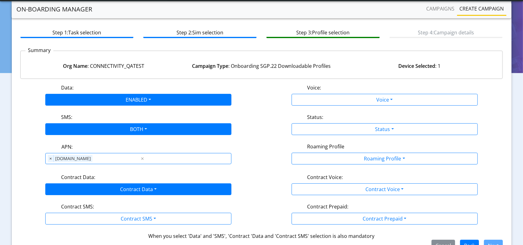
click at [104, 182] on div "Contract Data:" at bounding box center [138, 179] width 164 height 10
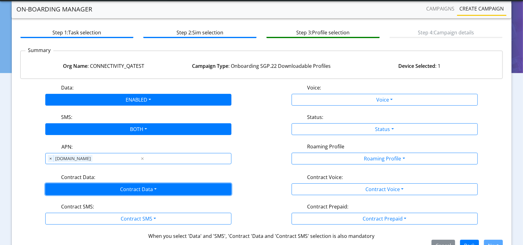
click at [84, 189] on button "Contract Data" at bounding box center [138, 190] width 186 height 12
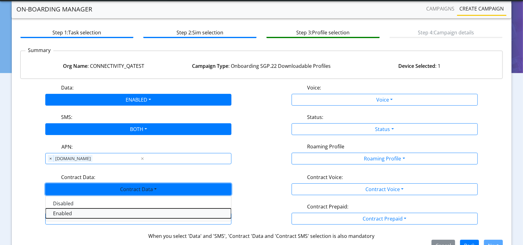
click at [68, 213] on Dataenabled-dropdown "Enabled" at bounding box center [138, 214] width 185 height 10
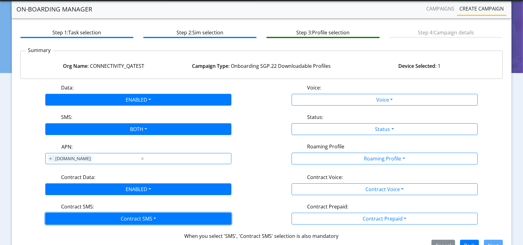
click at [82, 218] on button "Contract SMS" at bounding box center [138, 219] width 186 height 12
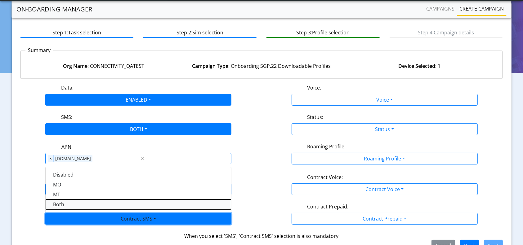
click at [69, 205] on SMSboth-dropdown "Both" at bounding box center [138, 205] width 185 height 10
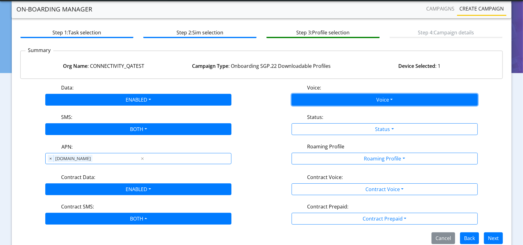
click at [382, 103] on button "Voice" at bounding box center [384, 100] width 186 height 12
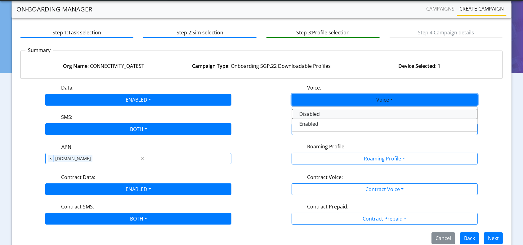
click at [345, 113] on button "Disabled" at bounding box center [384, 114] width 185 height 10
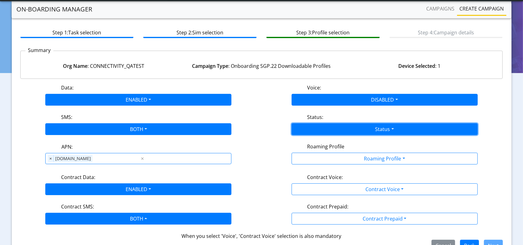
click at [339, 128] on button "Status" at bounding box center [384, 129] width 186 height 12
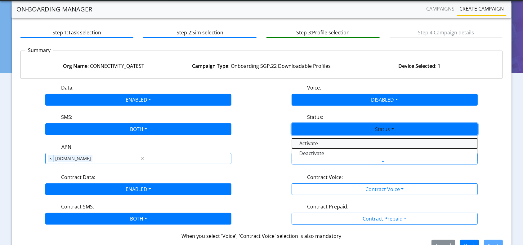
click at [307, 142] on button "Activate" at bounding box center [384, 144] width 185 height 10
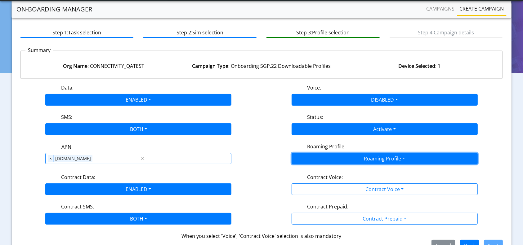
click at [335, 155] on button "Roaming Profile" at bounding box center [384, 159] width 186 height 12
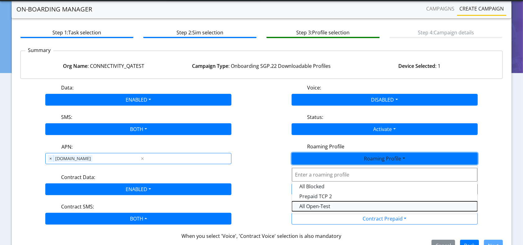
click at [322, 203] on Profile-dropdown "All Open-Test" at bounding box center [384, 206] width 185 height 10
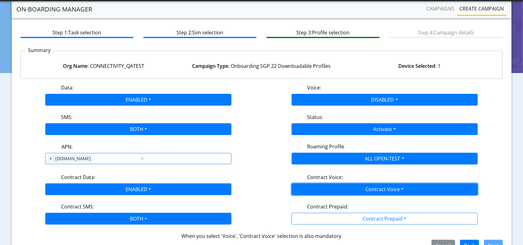
click at [347, 190] on button "Contract Voice" at bounding box center [384, 190] width 186 height 12
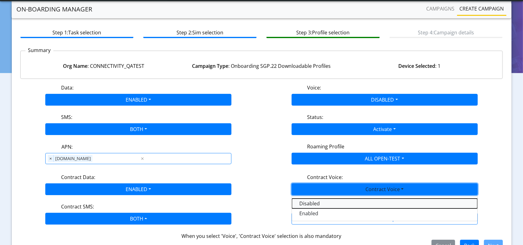
click at [308, 201] on Voicedisabled-dropdown "Disabled" at bounding box center [384, 204] width 185 height 10
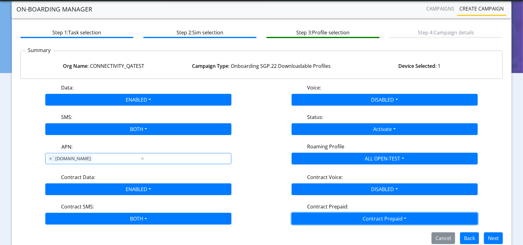
click at [344, 219] on button "Contract Prepaid" at bounding box center [384, 219] width 186 height 12
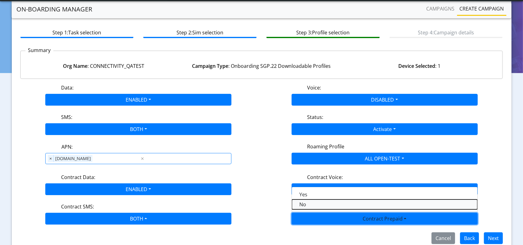
click at [309, 206] on Prepaidnotprepaid-dropdown "No" at bounding box center [384, 205] width 185 height 10
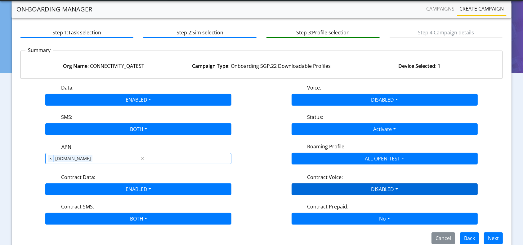
scroll to position [52, 0]
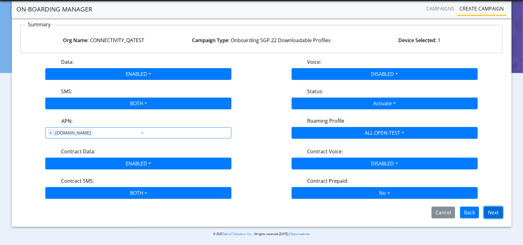
click at [498, 211] on button "Next" at bounding box center [493, 213] width 19 height 12
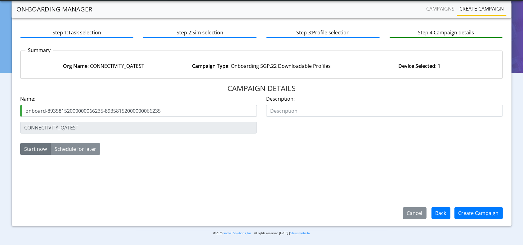
drag, startPoint x: 106, startPoint y: 110, endPoint x: 191, endPoint y: 116, distance: 85.7
click at [194, 115] on input "onboard-89358152000000066235-89358152000000066235" at bounding box center [138, 111] width 237 height 12
type input "onboard-89358152000000066235-Aug22"
click at [463, 214] on button "Create Campaign" at bounding box center [478, 213] width 48 height 12
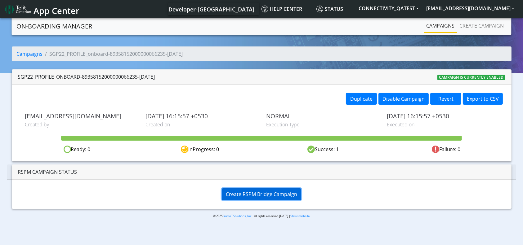
click at [276, 196] on span "Create RSPM Bridge Campaign" at bounding box center [261, 194] width 71 height 7
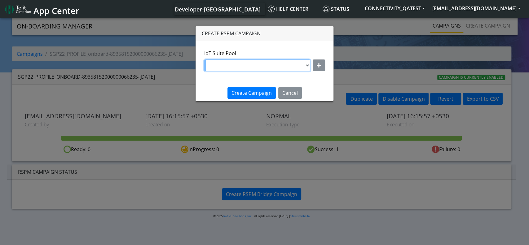
click at [303, 63] on select "DNLD-nxt23.net-Aug06_DNLD_RASHMI DNLD-nxt23.net-JewelLiveTest DNLD-nxt23.net-on…" at bounding box center [257, 66] width 106 height 12
select select "dd87b2e2-121e-4d00-ae8a-d075df8e0e86"
click at [205, 60] on select "DNLD-nxt23.net-Aug06_DNLD_RASHMI DNLD-nxt23.net-JewelLiveTest DNLD-nxt23.net-on…" at bounding box center [257, 66] width 106 height 12
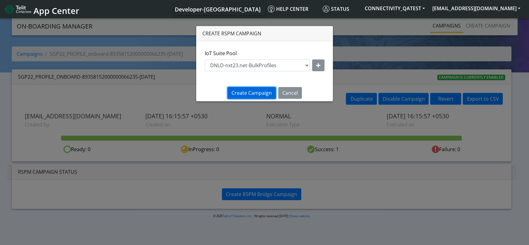
click at [264, 91] on span "Create Campaign" at bounding box center [252, 93] width 40 height 7
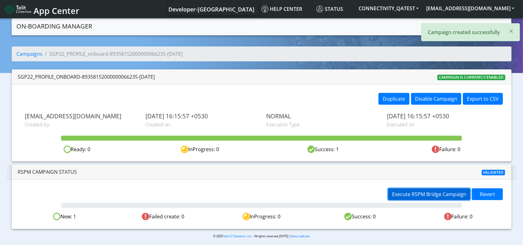
click at [402, 193] on span "Execute RSPM Bridge Campaign" at bounding box center [429, 194] width 74 height 7
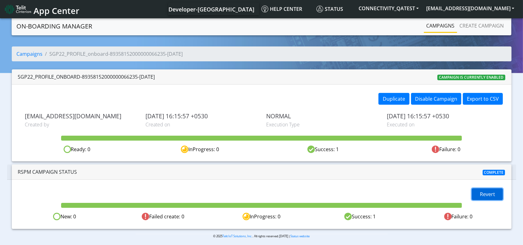
click at [487, 196] on span "Revert" at bounding box center [487, 194] width 15 height 7
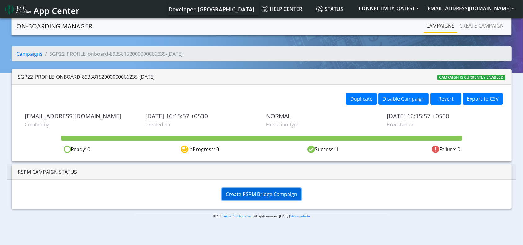
click at [278, 191] on span "Create RSPM Bridge Campaign" at bounding box center [261, 194] width 71 height 7
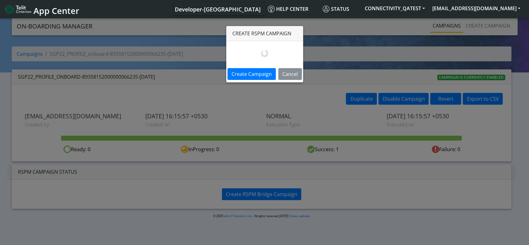
select select
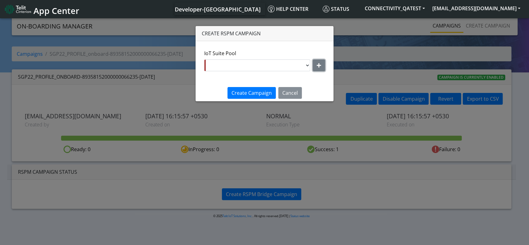
click at [322, 66] on button "button" at bounding box center [319, 66] width 12 height 12
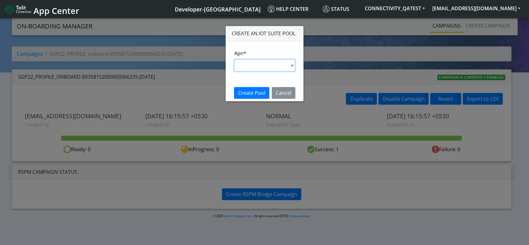
click at [264, 65] on select "s.test nxt20p.net nxtesim1.net nxt17.ue nxt20c.net nxt20.net ims nxt23.net jasp…" at bounding box center [264, 66] width 61 height 12
select select "35756450-83e5-11ef-ac98-001f6f2892bc"
click at [234, 60] on select "s.test nxt20p.net nxtesim1.net nxt17.ue nxt20c.net nxt20.net ims nxt23.net jasp…" at bounding box center [264, 66] width 61 height 12
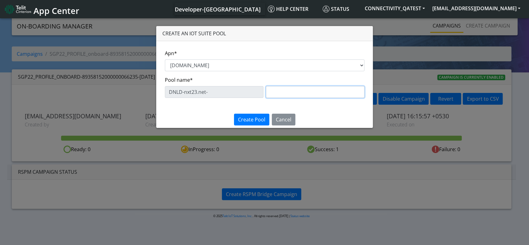
click at [322, 88] on input "text" at bounding box center [315, 92] width 99 height 12
type input "Aug22Rollback"
click at [247, 117] on span "Create Pool" at bounding box center [251, 119] width 27 height 7
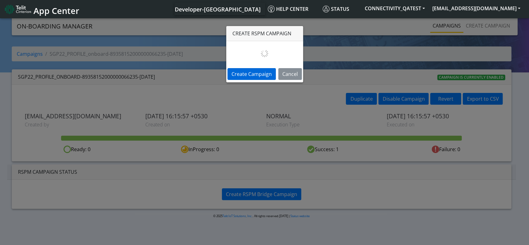
select select "acfbdf7f-8646-47b6-9cbb-4cc548976eeb"
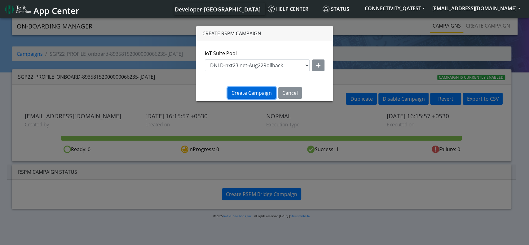
click at [252, 92] on span "Create Campaign" at bounding box center [252, 93] width 40 height 7
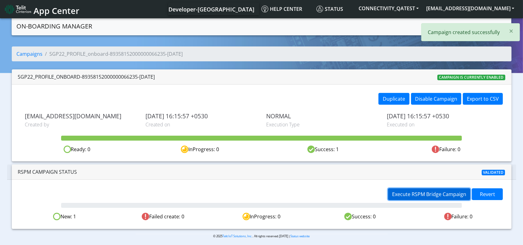
click at [403, 191] on span "Execute RSPM Bridge Campaign" at bounding box center [429, 194] width 74 height 7
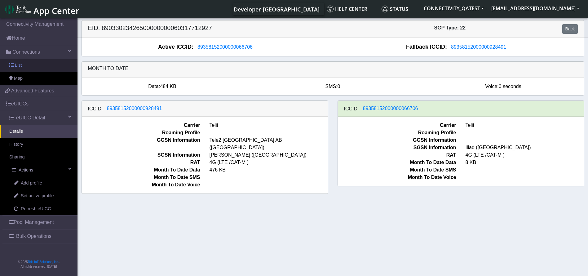
click at [60, 64] on link "List" at bounding box center [38, 65] width 77 height 13
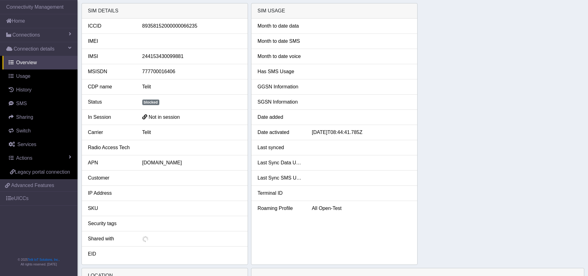
scroll to position [3, 0]
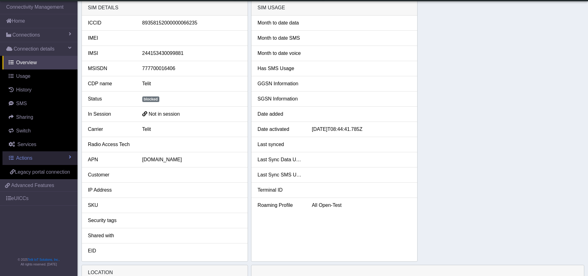
click at [24, 158] on span "Actions" at bounding box center [24, 157] width 16 height 5
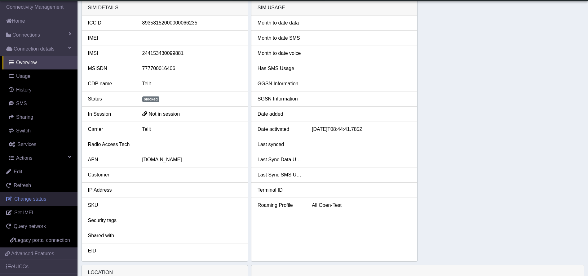
click at [34, 200] on span "Change status" at bounding box center [30, 198] width 32 height 5
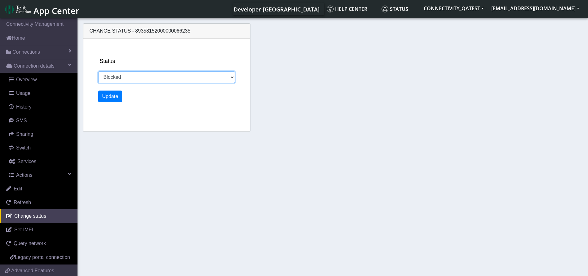
click at [149, 74] on select "Activated Deactivated Blocked" at bounding box center [166, 77] width 137 height 12
select select "activated"
click at [98, 71] on select "Activated Deactivated Blocked" at bounding box center [166, 77] width 137 height 12
click at [112, 95] on button "Update" at bounding box center [110, 97] width 24 height 12
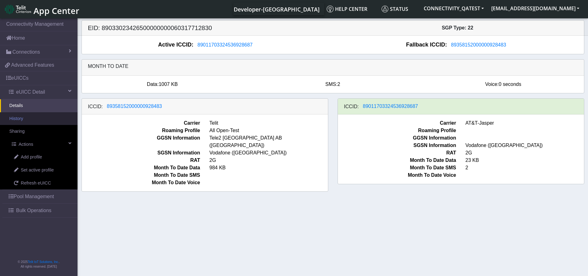
click at [38, 113] on link "History" at bounding box center [38, 118] width 77 height 13
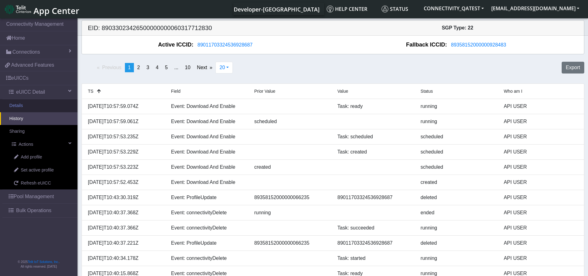
click at [48, 107] on link "Details" at bounding box center [38, 105] width 77 height 13
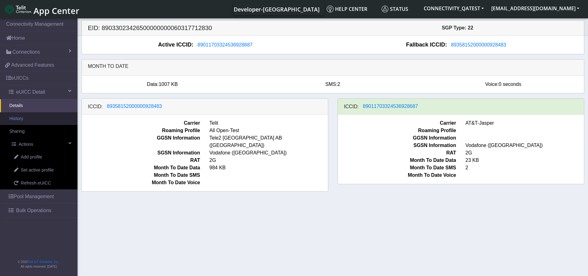
click at [20, 122] on link "History" at bounding box center [38, 118] width 77 height 13
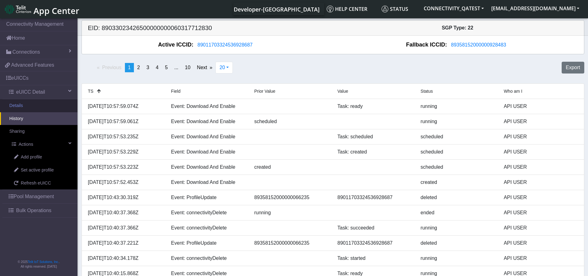
click at [50, 101] on link "Details" at bounding box center [38, 105] width 77 height 13
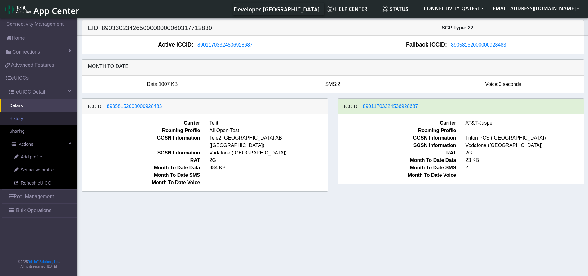
click at [34, 121] on link "History" at bounding box center [38, 118] width 77 height 13
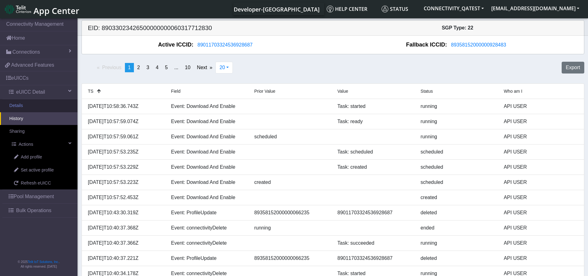
click at [33, 103] on link "Details" at bounding box center [38, 105] width 77 height 13
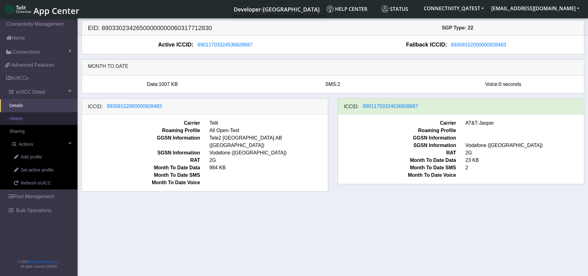
click at [16, 121] on link "History" at bounding box center [38, 118] width 77 height 13
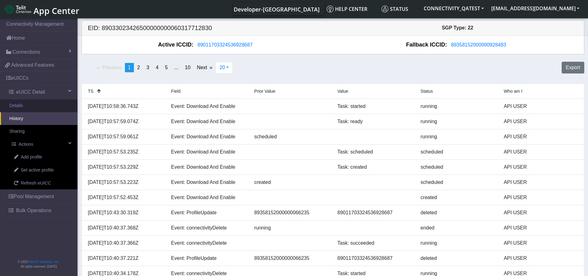
click at [35, 105] on link "Details" at bounding box center [38, 105] width 77 height 13
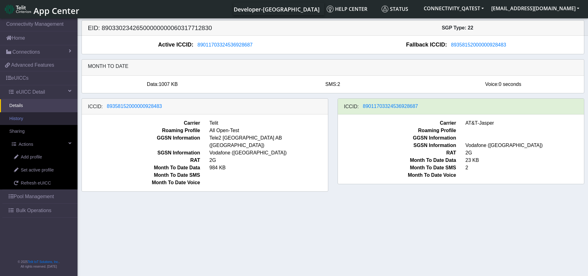
click at [26, 117] on link "History" at bounding box center [38, 118] width 77 height 13
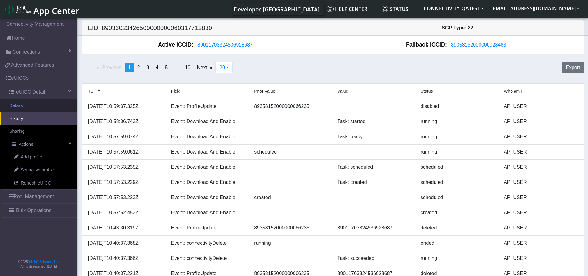
click at [27, 103] on link "Details" at bounding box center [38, 105] width 77 height 13
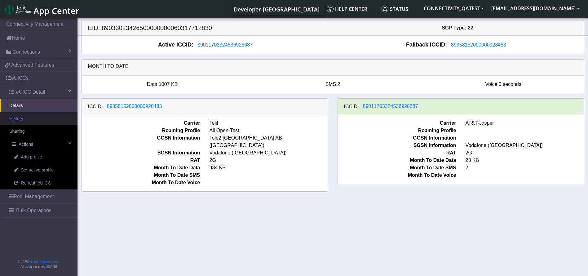
click at [25, 115] on link "History" at bounding box center [38, 118] width 77 height 13
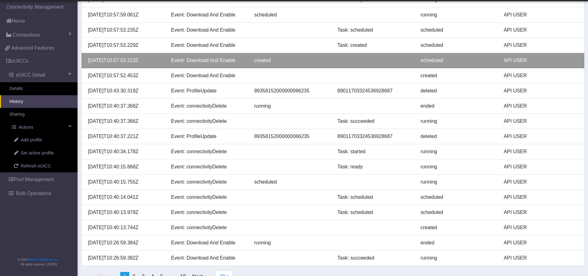
scroll to position [134, 0]
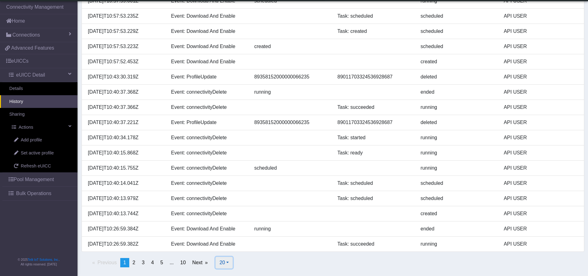
click at [228, 264] on button "20" at bounding box center [223, 263] width 17 height 12
click at [234, 251] on button "500" at bounding box center [240, 248] width 49 height 10
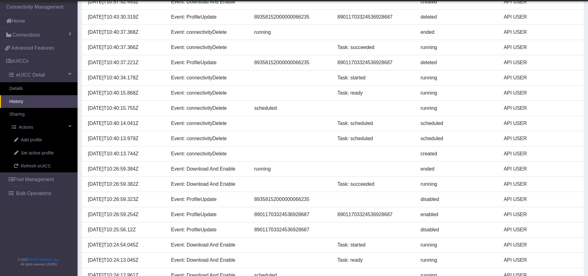
scroll to position [227, 0]
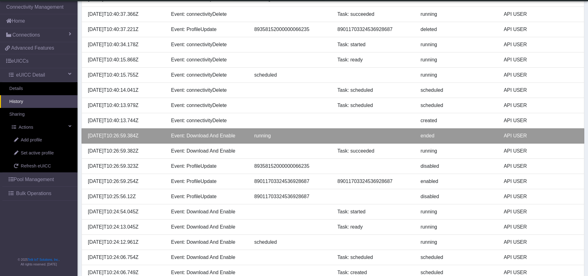
drag, startPoint x: 153, startPoint y: 135, endPoint x: 84, endPoint y: 136, distance: 68.2
click at [84, 136] on div "[DATE]T10:26:59.384Z" at bounding box center [124, 135] width 83 height 7
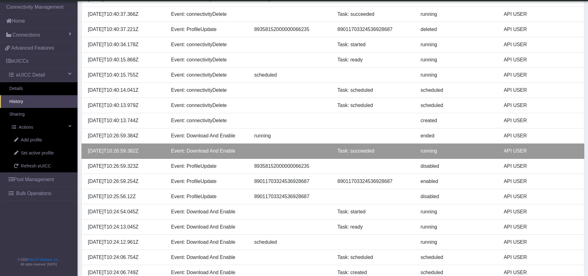
copy div "[DATE]T10:26:59.384Z"
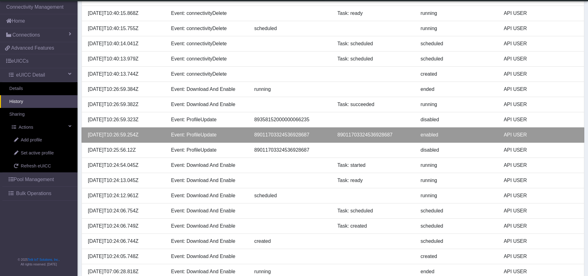
scroll to position [320, 0]
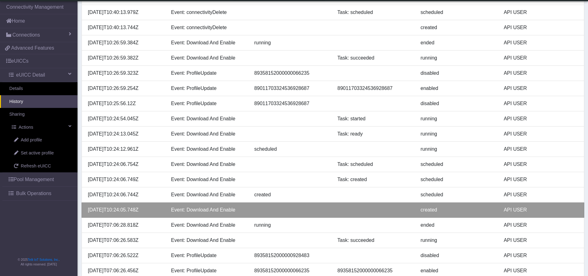
drag, startPoint x: 149, startPoint y: 211, endPoint x: 89, endPoint y: 212, distance: 60.8
click at [89, 212] on div "2025-08-22T10:24:05.748Z" at bounding box center [124, 209] width 83 height 7
copy div "2025-08-22T10:24:05.748Z"
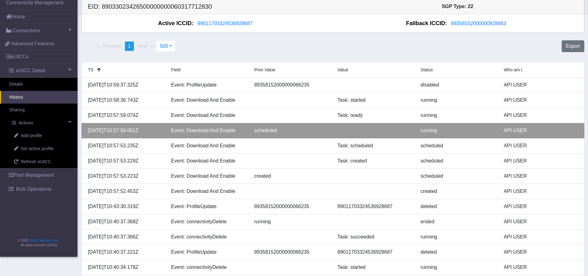
scroll to position [0, 0]
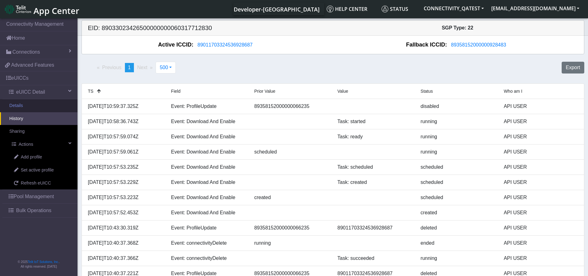
click at [29, 101] on link "Details" at bounding box center [38, 105] width 77 height 13
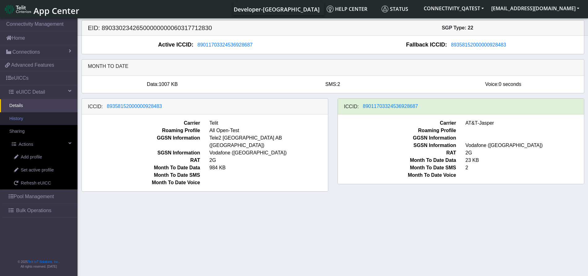
click at [47, 119] on link "History" at bounding box center [38, 118] width 77 height 13
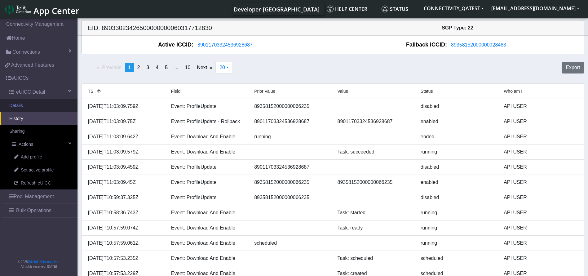
click at [31, 102] on link "Details" at bounding box center [38, 105] width 77 height 13
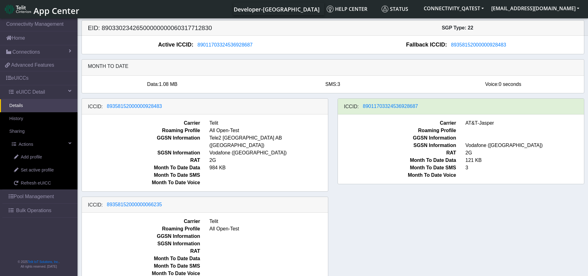
click at [495, 210] on div "ICCID: 89358152000000928483 Carrier Telit Roaming Profile All Open-Test GGSN In…" at bounding box center [333, 192] width 512 height 189
click at [27, 119] on link "History" at bounding box center [38, 118] width 77 height 13
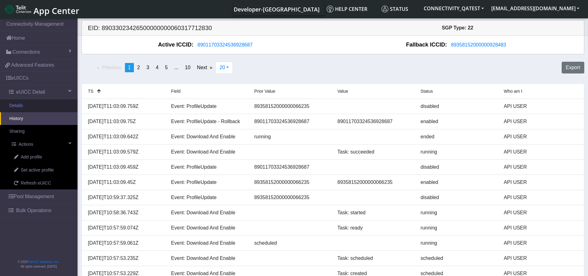
click at [35, 104] on link "Details" at bounding box center [38, 105] width 77 height 13
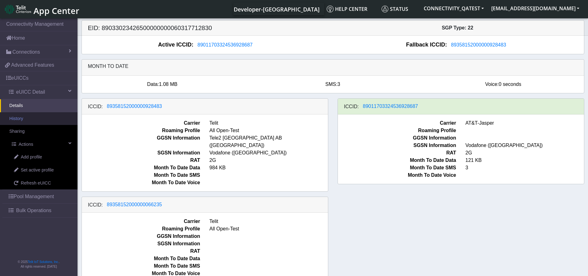
click at [34, 116] on link "History" at bounding box center [38, 118] width 77 height 13
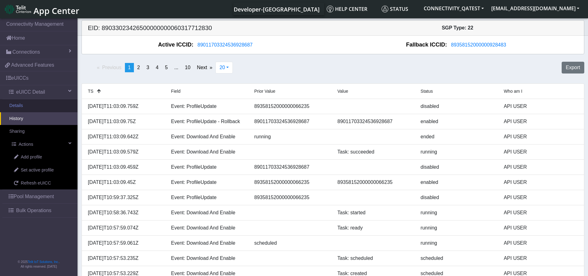
click at [32, 103] on link "Details" at bounding box center [38, 105] width 77 height 13
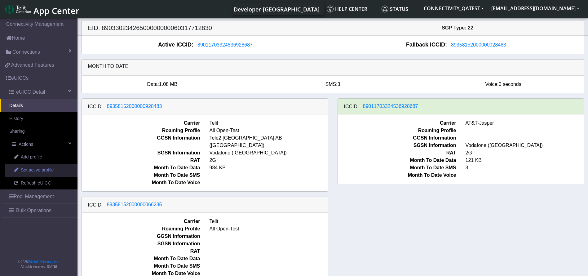
click at [40, 169] on span "Set active profile" at bounding box center [37, 170] width 33 height 7
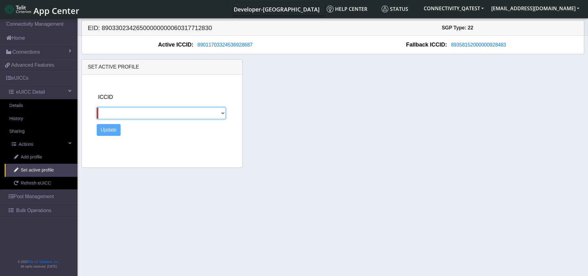
click at [191, 113] on select "89358152000000928483 89358152000000066235" at bounding box center [161, 113] width 129 height 12
click at [138, 111] on select "89358152000000928483 89358152000000066235" at bounding box center [161, 113] width 129 height 12
select select "89358152000000928483"
click at [97, 107] on select "89358152000000928483 89358152000000066235" at bounding box center [161, 113] width 129 height 12
click at [105, 132] on button "Update" at bounding box center [109, 130] width 24 height 12
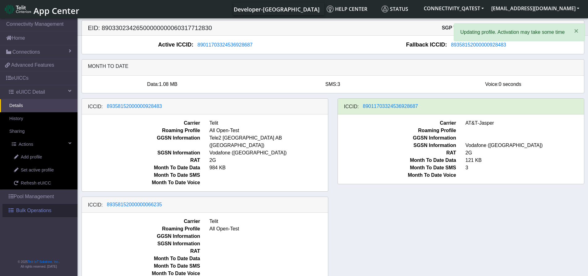
click at [25, 211] on span "Bulk Operations" at bounding box center [33, 210] width 35 height 7
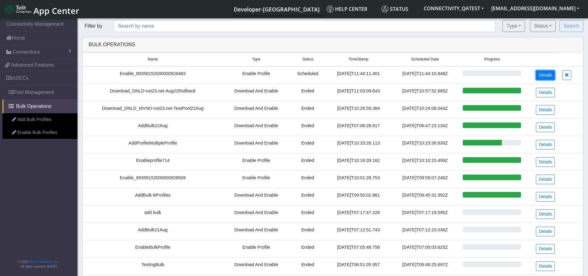
click at [541, 73] on link "Details" at bounding box center [545, 75] width 19 height 10
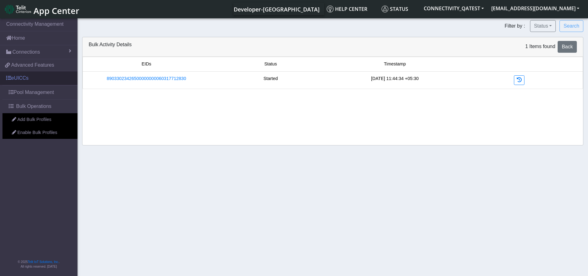
click at [38, 82] on link "eUICCs" at bounding box center [38, 78] width 77 height 14
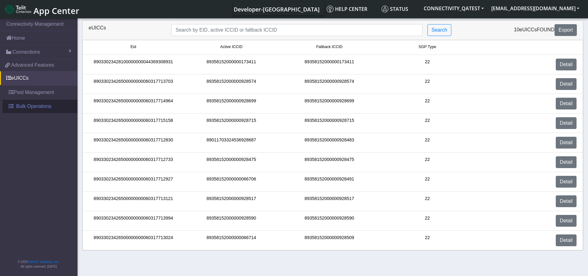
click at [35, 109] on span "Bulk Operations" at bounding box center [33, 106] width 35 height 7
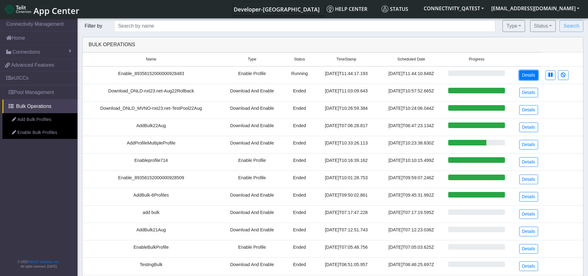
click at [523, 75] on link "Details" at bounding box center [528, 75] width 19 height 10
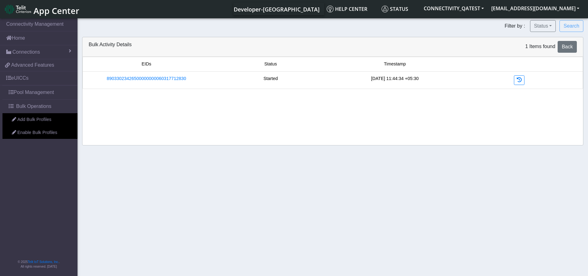
click at [158, 74] on li "89033023426500000000060317712830 Started 2025-08-22 11:44:34 +05:30" at bounding box center [332, 80] width 501 height 17
click at [520, 79] on icon at bounding box center [519, 79] width 5 height 5
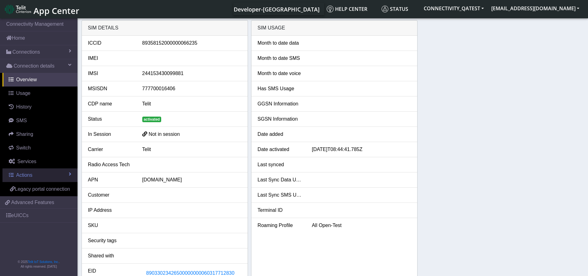
click at [43, 177] on link "Actions" at bounding box center [39, 175] width 75 height 14
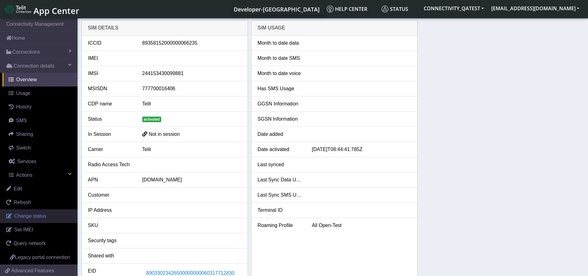
drag, startPoint x: 33, startPoint y: 216, endPoint x: 52, endPoint y: 215, distance: 19.9
click at [33, 216] on span "Change status" at bounding box center [30, 215] width 32 height 5
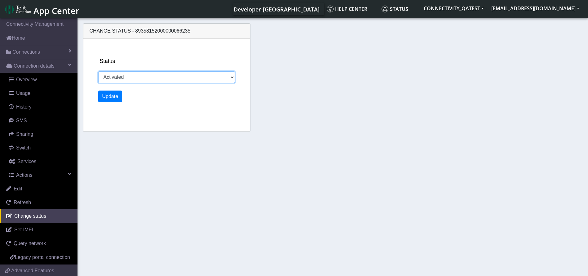
click at [149, 78] on select "Activated Deactivated Blocked" at bounding box center [166, 77] width 137 height 12
select select "blocked"
click at [98, 71] on select "Activated Deactivated Blocked" at bounding box center [166, 77] width 137 height 12
click at [119, 100] on button "Update" at bounding box center [110, 97] width 24 height 12
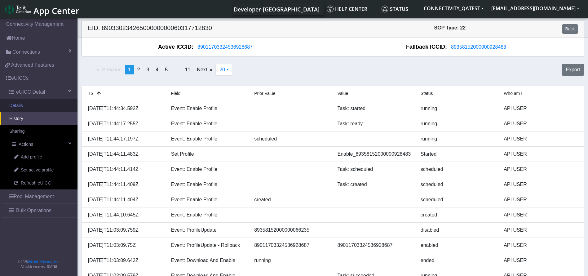
click at [47, 108] on link "Details" at bounding box center [38, 105] width 77 height 13
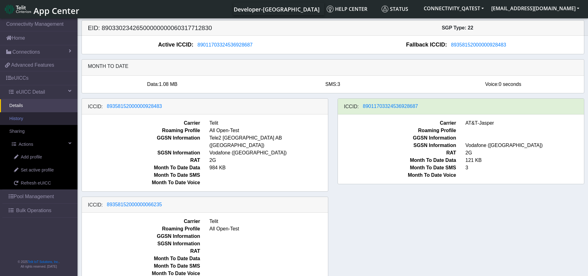
click at [36, 124] on link "History" at bounding box center [38, 118] width 77 height 13
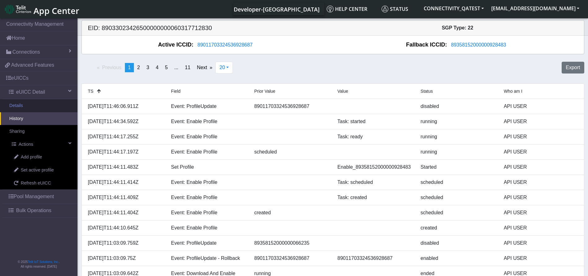
click at [21, 104] on link "Details" at bounding box center [38, 105] width 77 height 13
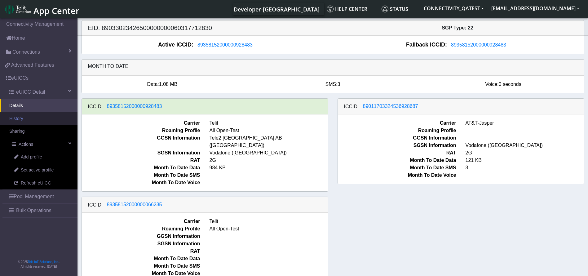
click at [18, 121] on link "History" at bounding box center [38, 118] width 77 height 13
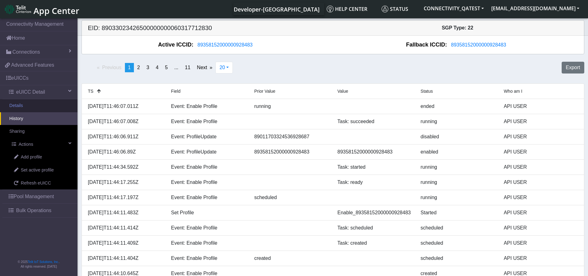
click at [39, 101] on link "Details" at bounding box center [38, 105] width 77 height 13
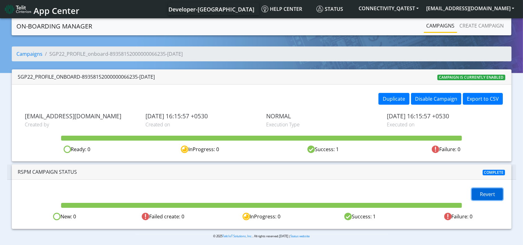
click at [480, 193] on span "Revert" at bounding box center [487, 194] width 15 height 7
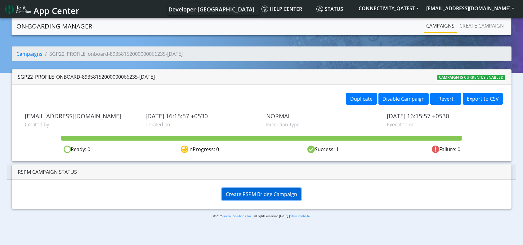
click at [287, 189] on button "Create RSPM Bridge Campaign" at bounding box center [261, 194] width 79 height 12
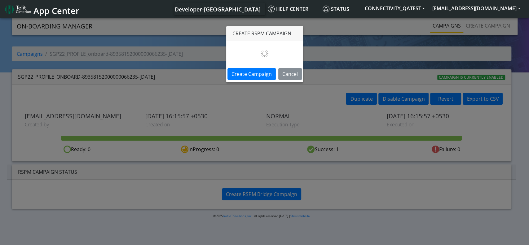
select select
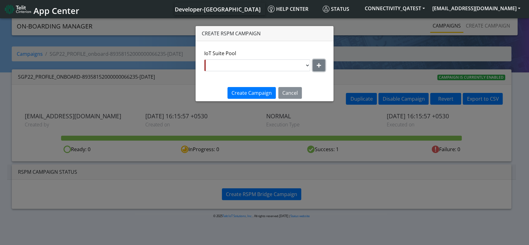
click at [323, 64] on button "button" at bounding box center [319, 66] width 12 height 12
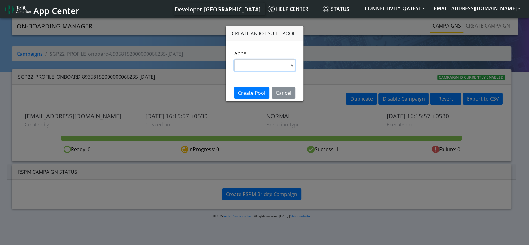
click at [274, 70] on select "s.test [DOMAIN_NAME] [DOMAIN_NAME] [DOMAIN_NAME] [DOMAIN_NAME] [DOMAIN_NAME] im…" at bounding box center [264, 66] width 61 height 12
select select "35756450-83e5-11ef-ac98-001f6f2892bc"
click at [234, 60] on select "s.test [DOMAIN_NAME] [DOMAIN_NAME] [DOMAIN_NAME] [DOMAIN_NAME] [DOMAIN_NAME] im…" at bounding box center [264, 66] width 61 height 12
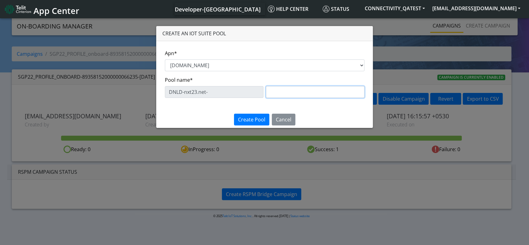
click at [287, 96] on input "text" at bounding box center [315, 92] width 99 height 12
type input "22AugRollbackTest"
click at [248, 118] on span "Create Pool" at bounding box center [251, 119] width 27 height 7
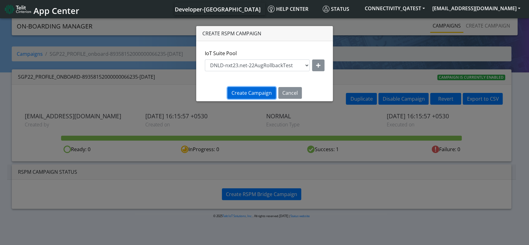
click at [250, 93] on span "Create Campaign" at bounding box center [252, 93] width 40 height 7
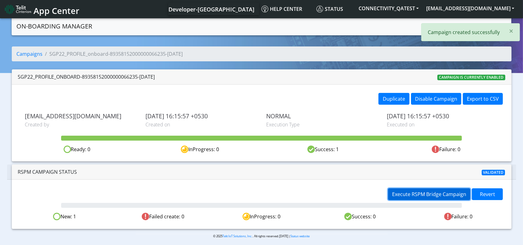
click at [419, 197] on span "Execute RSPM Bridge Campaign" at bounding box center [429, 194] width 74 height 7
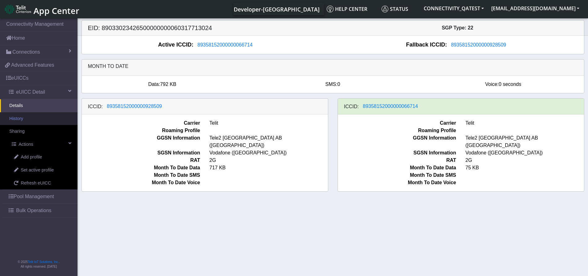
click at [33, 119] on link "History" at bounding box center [38, 118] width 77 height 13
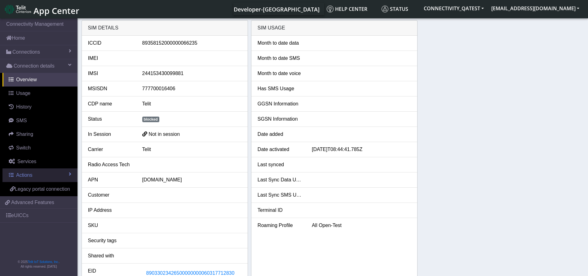
click at [33, 175] on link "Actions" at bounding box center [39, 175] width 75 height 14
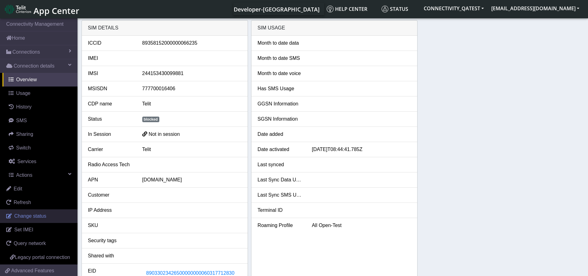
click at [36, 217] on span "Change status" at bounding box center [30, 215] width 32 height 5
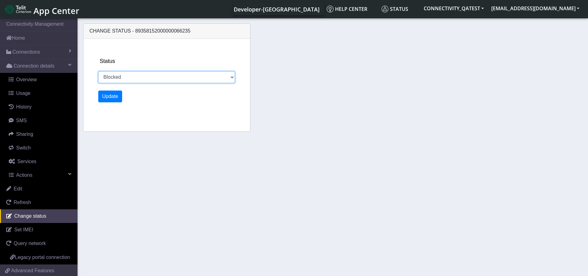
drag, startPoint x: 148, startPoint y: 78, endPoint x: 147, endPoint y: 81, distance: 3.6
click at [148, 78] on select "Activated Deactivated Blocked" at bounding box center [166, 77] width 137 height 12
select select "activated"
click at [98, 71] on select "Activated Deactivated Blocked" at bounding box center [166, 77] width 137 height 12
click at [118, 98] on button "Update" at bounding box center [110, 97] width 24 height 12
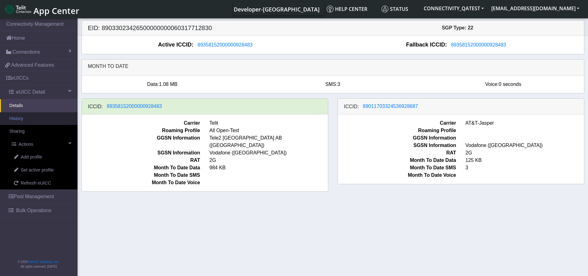
click at [28, 119] on link "History" at bounding box center [38, 118] width 77 height 13
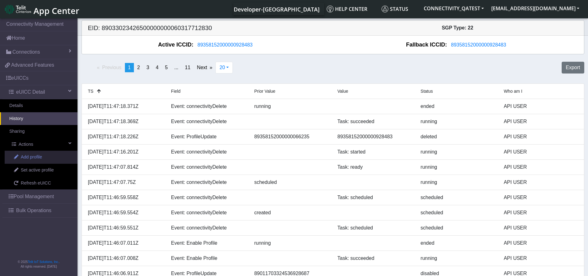
click at [36, 159] on span "Add profile" at bounding box center [31, 157] width 21 height 7
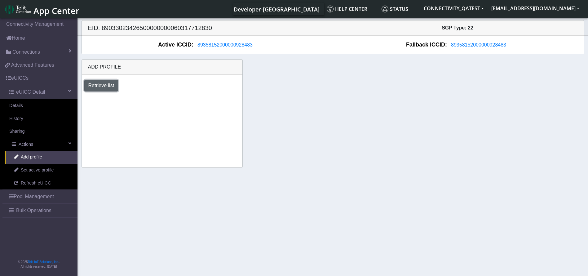
click at [97, 83] on button "Retrieve list" at bounding box center [101, 86] width 34 height 12
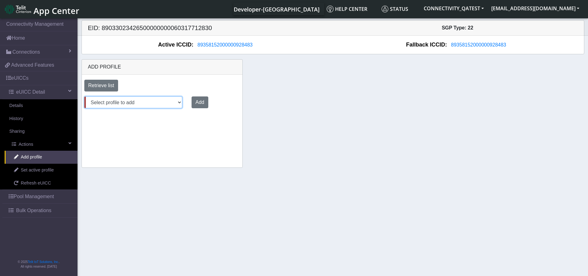
click at [132, 104] on select "Select profile to add 22AugRollbackTest (available: 1) Aug06_DNLD_RASHMI (avail…" at bounding box center [133, 102] width 98 height 12
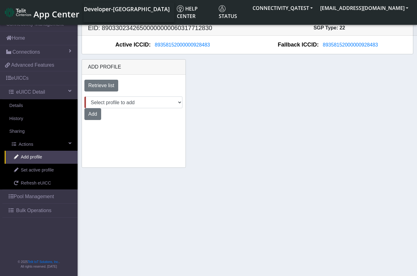
click at [385, 186] on section "Connectivity Management Home Connections List Map cfca646850f4f06c9dccbbf1bf54d…" at bounding box center [208, 147] width 417 height 261
click at [150, 104] on select "Select profile to add 22AugRollbackTest (available: 1) Aug06_DNLD_RASHMI (avail…" at bounding box center [133, 102] width 98 height 12
select select "27c8c8aa-2eca-4a4c-ace7-b3a18a68dcb2"
click at [84, 96] on select "Select profile to add 22AugRollbackTest (available: 1) Aug06_DNLD_RASHMI (avail…" at bounding box center [133, 102] width 98 height 12
click at [95, 113] on button "Add" at bounding box center [92, 114] width 17 height 12
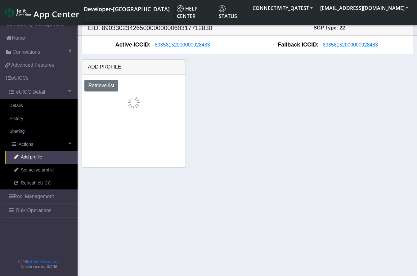
select select "27c8c8aa-2eca-4a4c-ace7-b3a18a68dcb2"
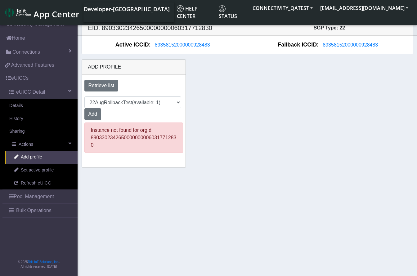
drag, startPoint x: 176, startPoint y: 138, endPoint x: 89, endPoint y: 131, distance: 86.8
click at [89, 131] on div "Instance not found for orgId 89033023426500000000060317712830" at bounding box center [133, 137] width 99 height 30
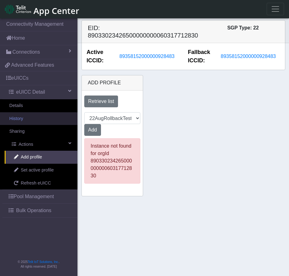
click at [33, 120] on link "History" at bounding box center [38, 118] width 77 height 13
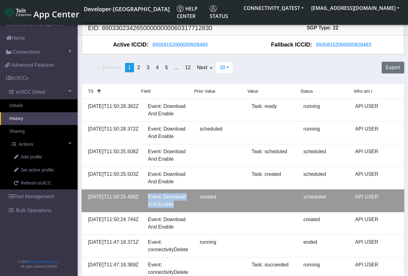
drag, startPoint x: 172, startPoint y: 204, endPoint x: 140, endPoint y: 190, distance: 35.0
click at [140, 190] on li "2025-08-22T11:50:25.498Z Event: Download And Enable created scheduled API USER" at bounding box center [243, 200] width 322 height 23
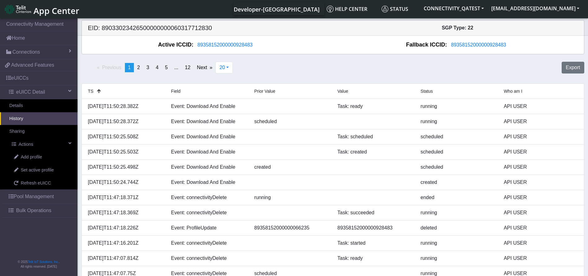
click at [163, 30] on h5 "EID: 89033023426500000000060317712830" at bounding box center [208, 27] width 250 height 7
copy h5 "89033023426500000000060317712830"
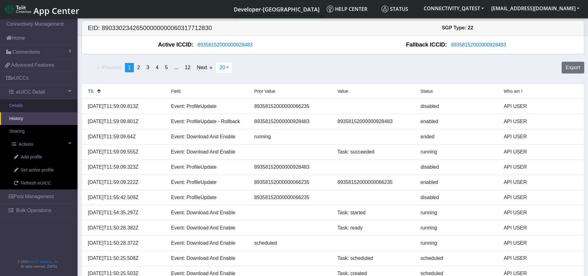
click at [31, 103] on link "Details" at bounding box center [38, 105] width 77 height 13
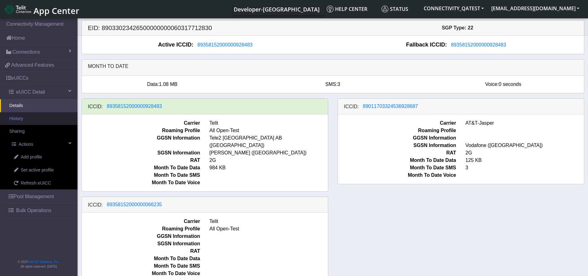
click at [24, 122] on link "History" at bounding box center [38, 118] width 77 height 13
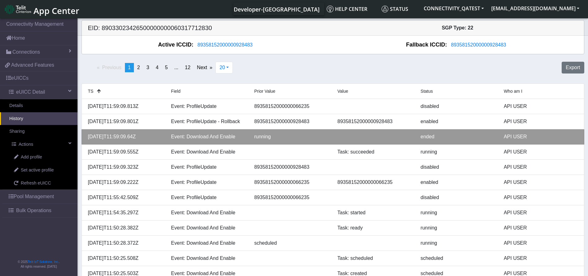
drag, startPoint x: 152, startPoint y: 137, endPoint x: 87, endPoint y: 137, distance: 64.2
click at [87, 137] on div "[DATE]T11:59:09.64Z" at bounding box center [124, 136] width 83 height 7
copy div "[DATE]T11:59:09.64Z"
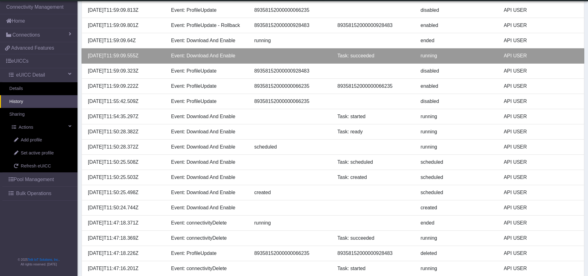
scroll to position [93, 0]
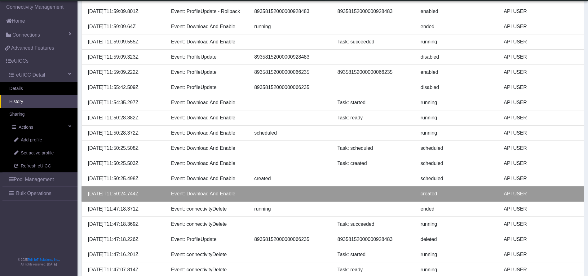
drag, startPoint x: 149, startPoint y: 195, endPoint x: 86, endPoint y: 192, distance: 62.7
click at [86, 192] on div "2025-08-22T11:50:24.744Z" at bounding box center [124, 193] width 83 height 7
copy div "2025-08-22T11:50:24.744Z"
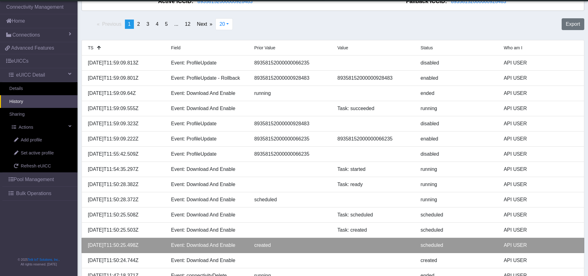
scroll to position [0, 0]
